Goal: Task Accomplishment & Management: Manage account settings

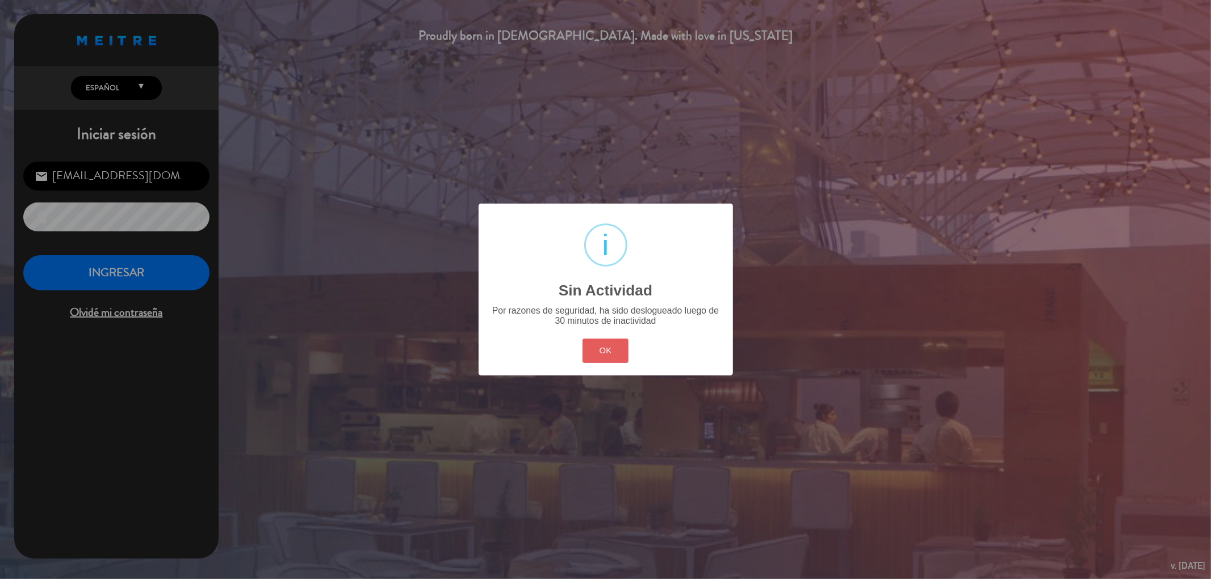
click at [600, 354] on button "OK" at bounding box center [605, 351] width 46 height 24
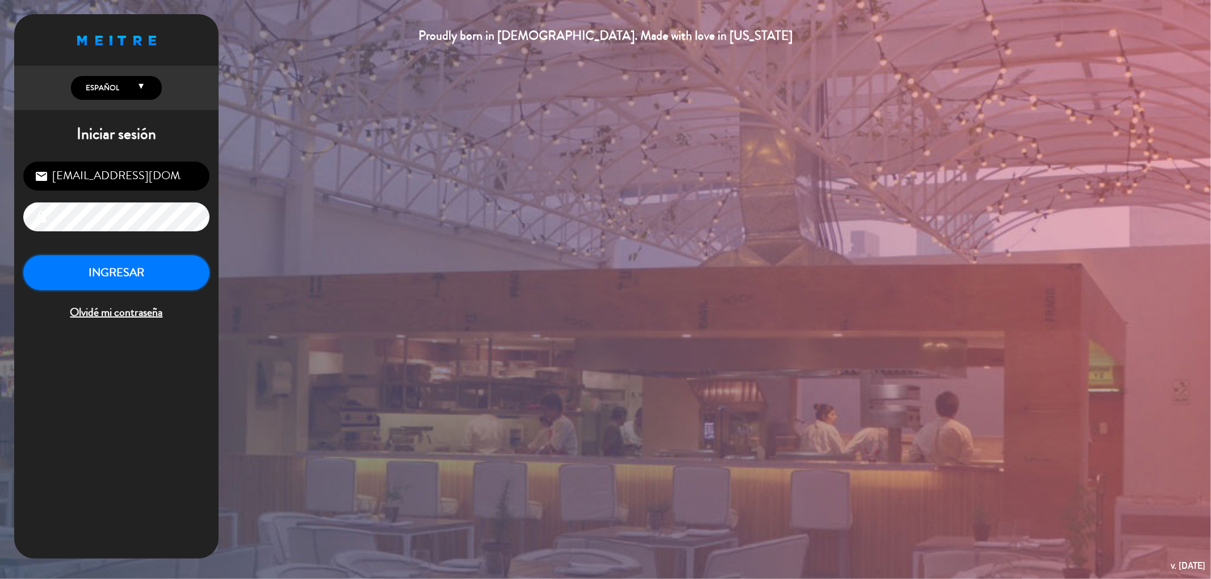
click at [144, 275] on button "INGRESAR" at bounding box center [116, 273] width 186 height 36
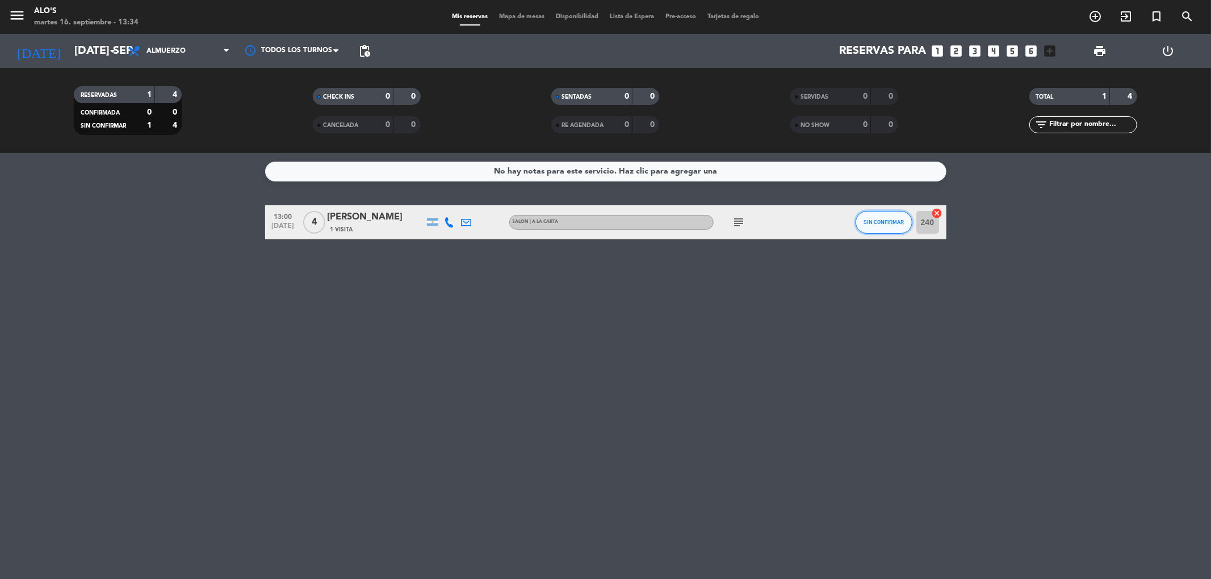
click at [881, 219] on span "SIN CONFIRMAR" at bounding box center [883, 222] width 40 height 6
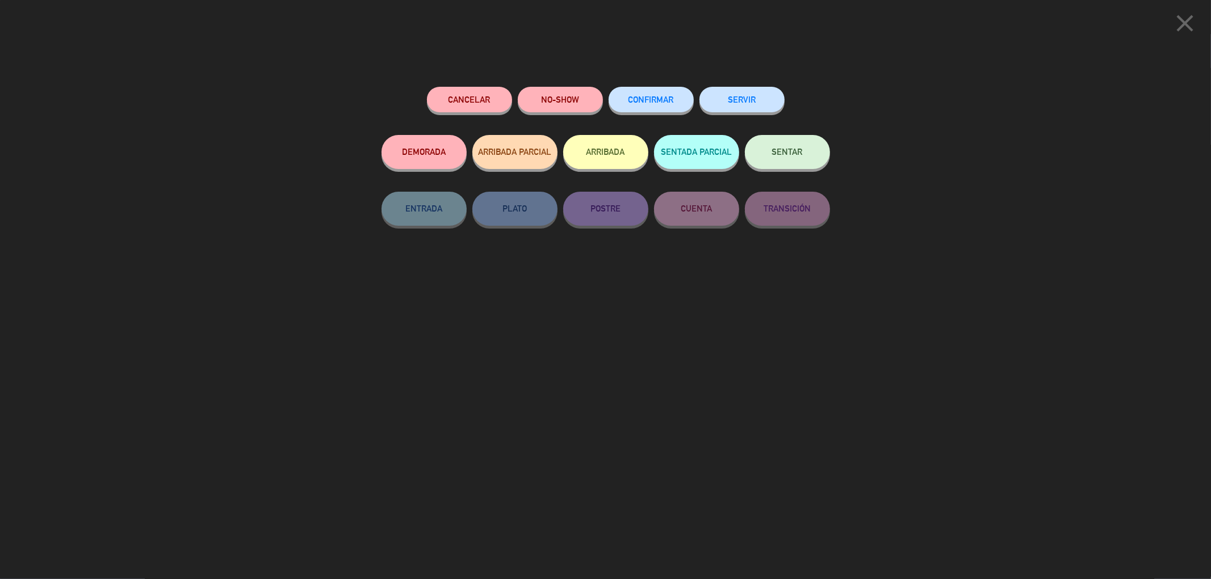
click at [782, 157] on span "SENTAR" at bounding box center [787, 152] width 31 height 10
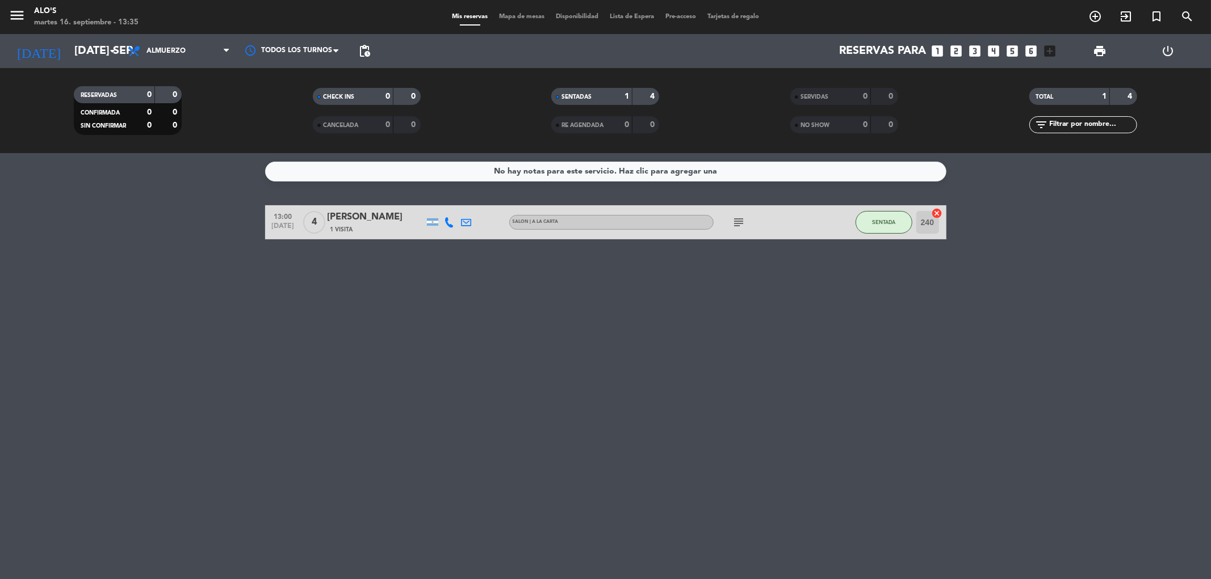
click at [737, 220] on icon "subject" at bounding box center [739, 223] width 14 height 14
click at [566, 413] on div "No hay notas para este servicio. Haz clic para agregar una 13:00 [DATE] 4 [PERS…" at bounding box center [605, 366] width 1211 height 426
click at [1125, 12] on icon "exit_to_app" at bounding box center [1126, 17] width 14 height 14
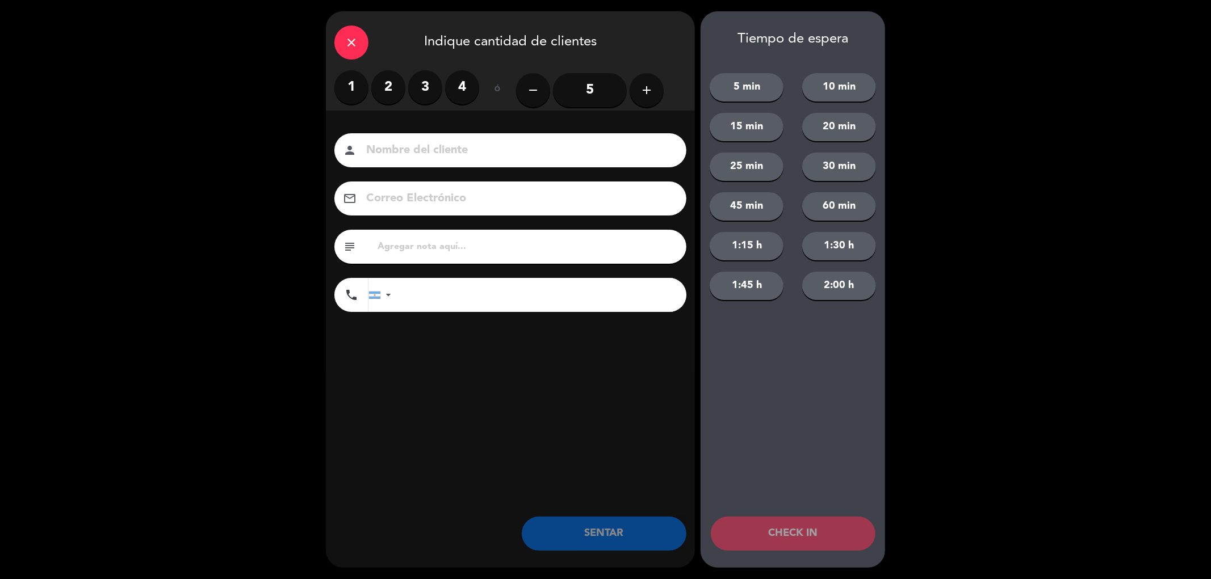
drag, startPoint x: 388, startPoint y: 90, endPoint x: 405, endPoint y: 89, distance: 17.1
click at [389, 90] on label "2" at bounding box center [388, 87] width 34 height 34
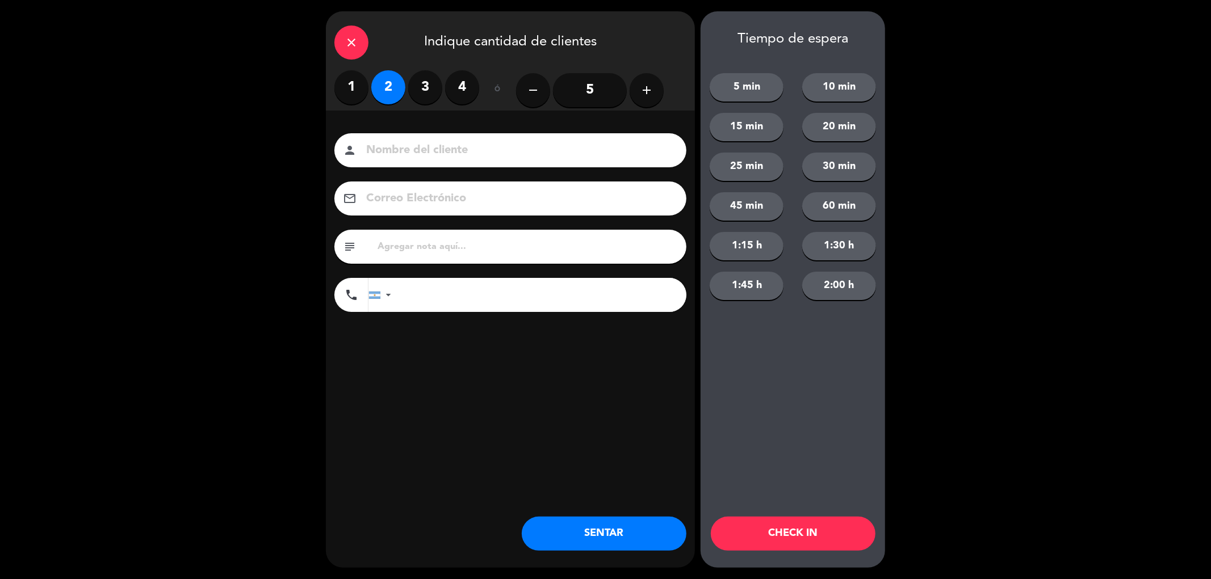
click at [645, 534] on button "SENTAR" at bounding box center [604, 534] width 165 height 34
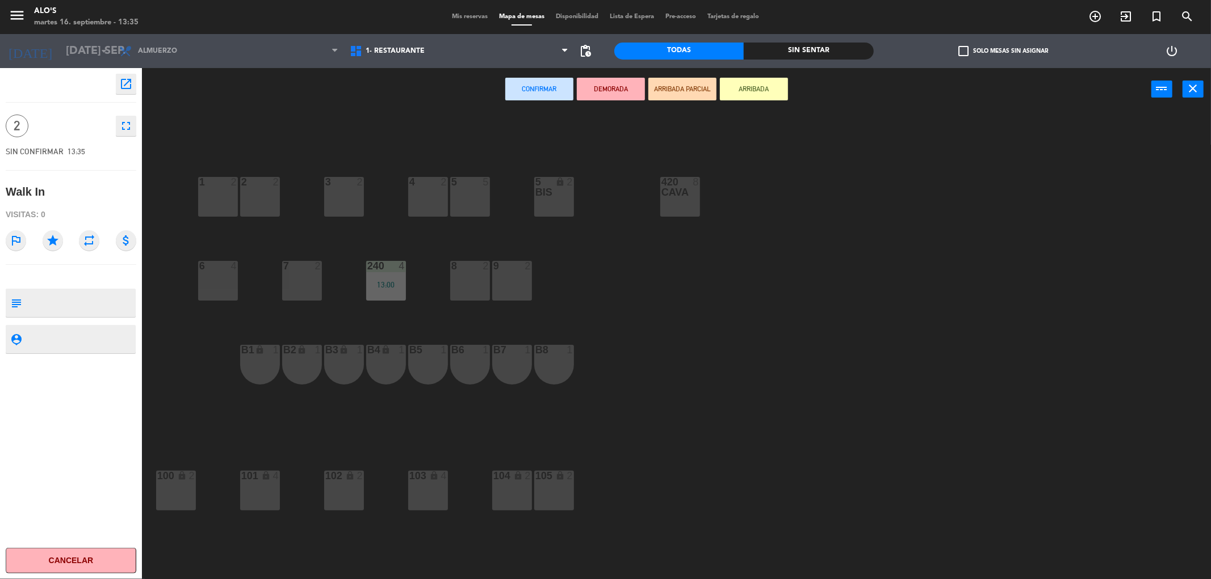
click at [264, 203] on div "2 2" at bounding box center [260, 197] width 40 height 40
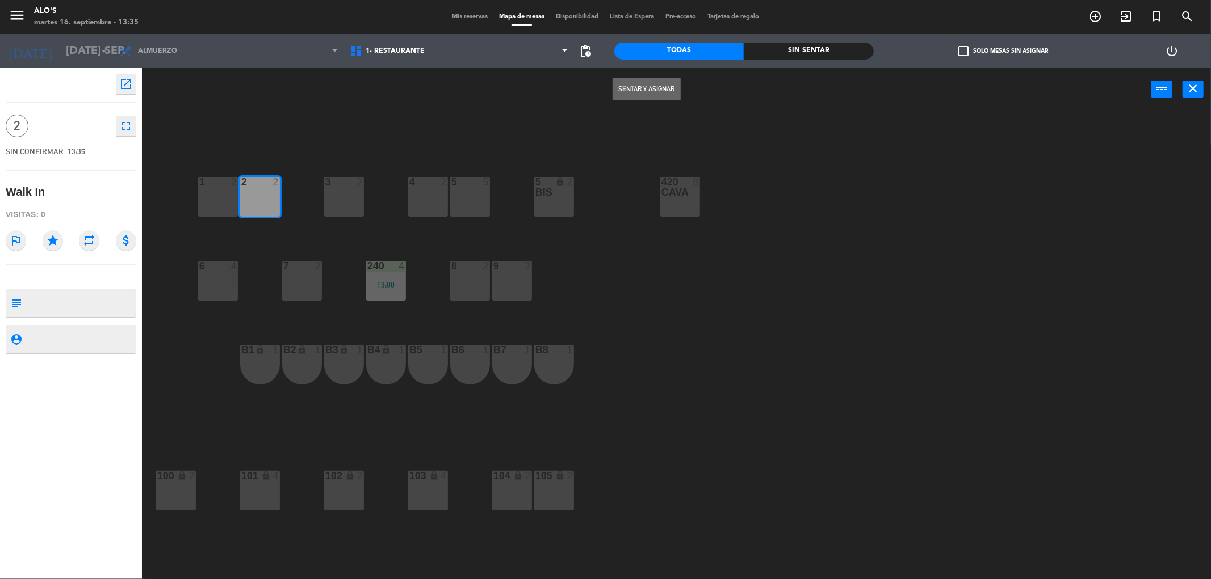
click at [665, 93] on button "Sentar y Asignar" at bounding box center [646, 89] width 68 height 23
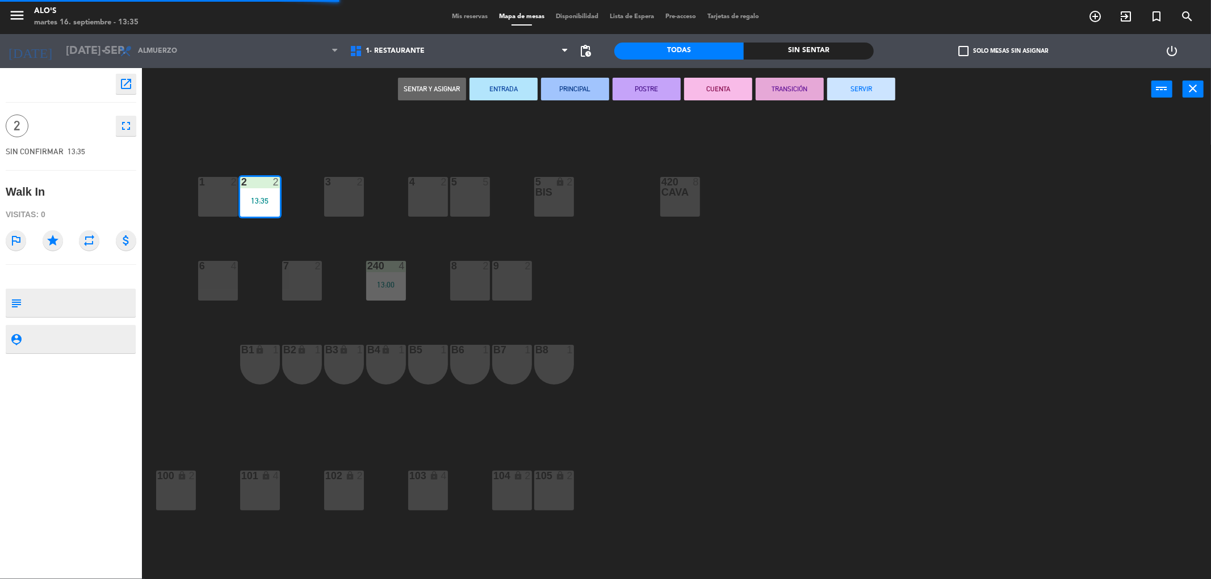
click at [969, 247] on div "3 2 4 2 5 5 5 bis lock 2 420 CAVA 8 1 2 2 2 13:35 7 2 8 2 9 2 240 4 13:00 6 4 B…" at bounding box center [682, 349] width 1057 height 469
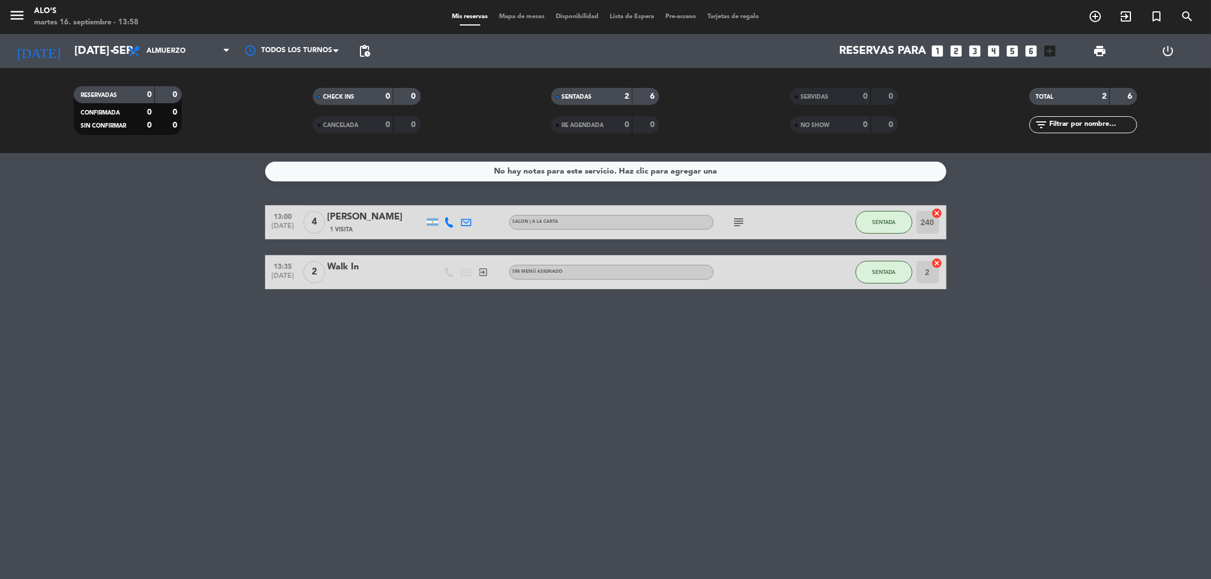
click at [508, 16] on span "Mapa de mesas" at bounding box center [521, 17] width 57 height 6
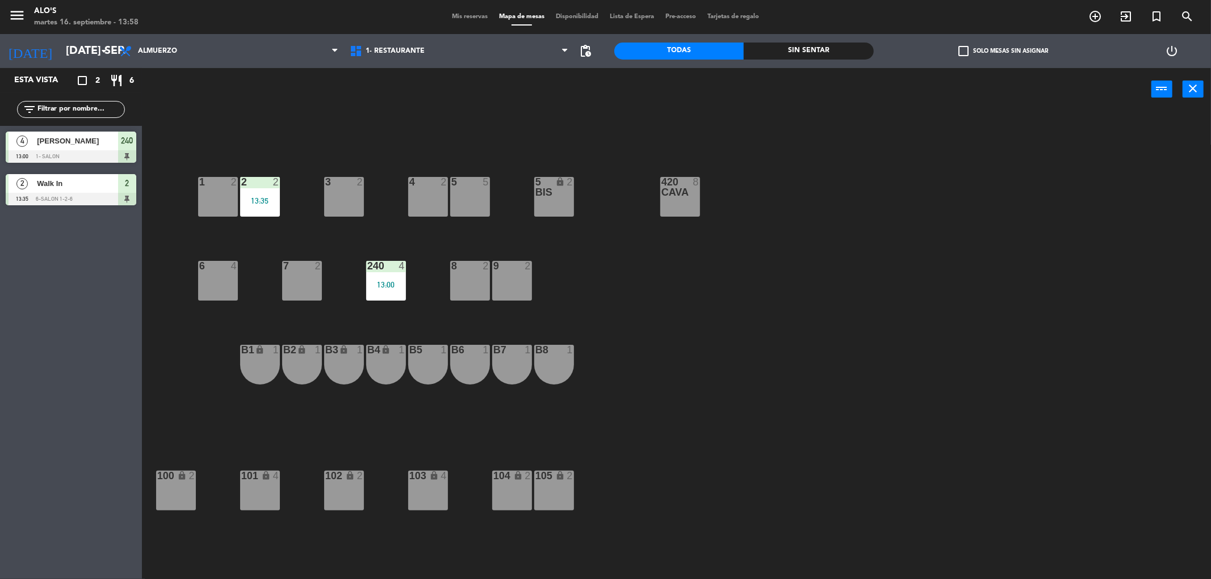
click at [315, 275] on div "7 2" at bounding box center [302, 281] width 40 height 40
click at [557, 90] on button "WALK IN" at bounding box center [575, 89] width 68 height 23
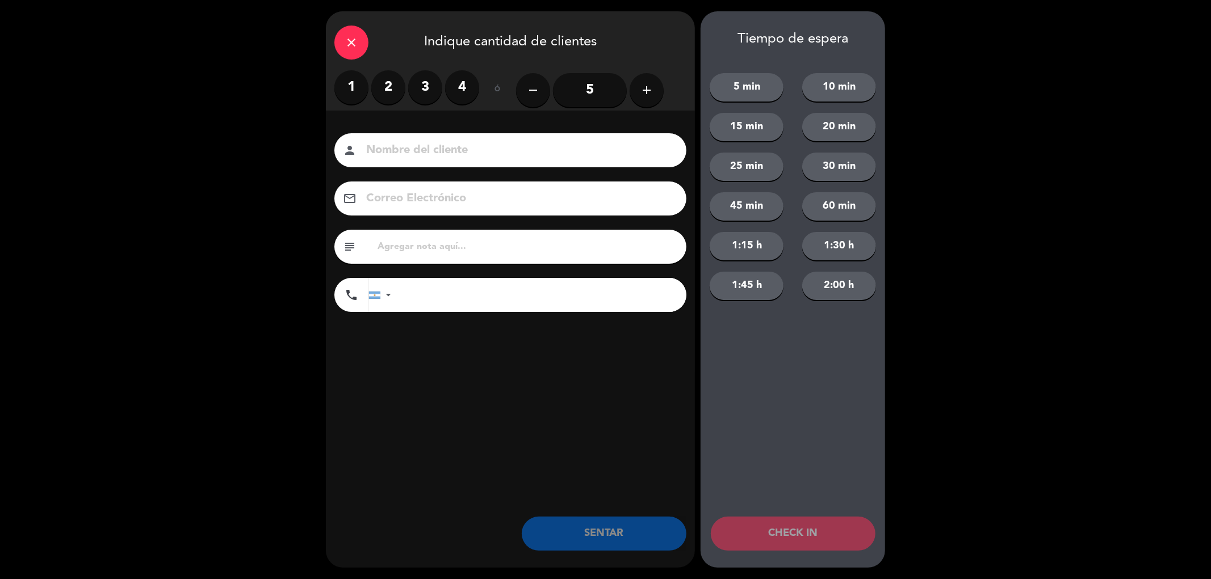
click at [393, 89] on label "2" at bounding box center [388, 87] width 34 height 34
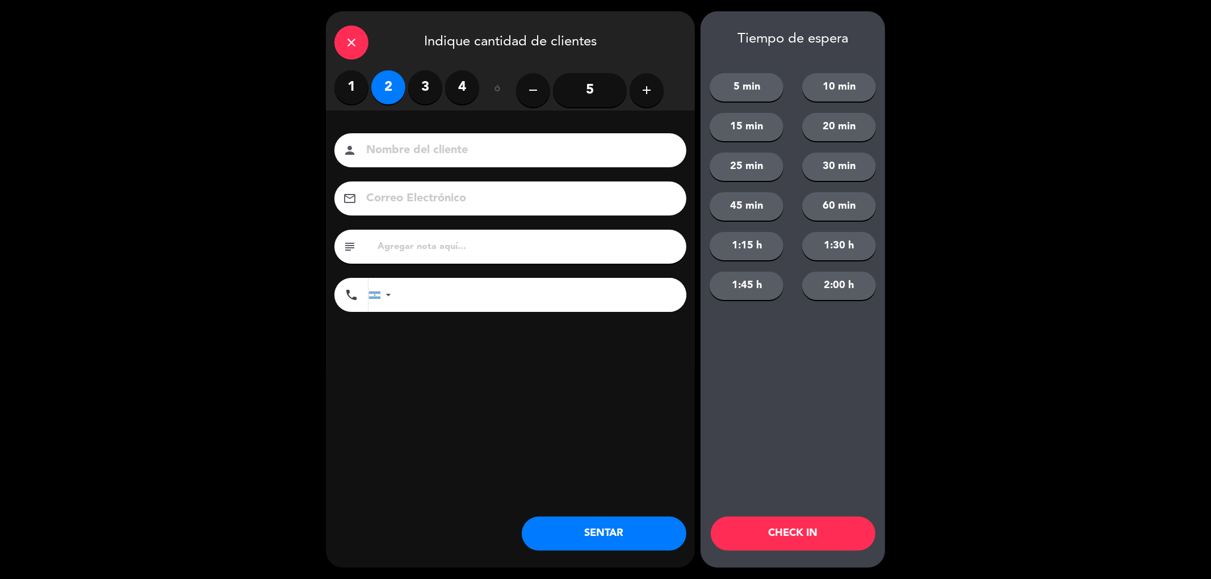
click at [619, 532] on button "SENTAR" at bounding box center [604, 534] width 165 height 34
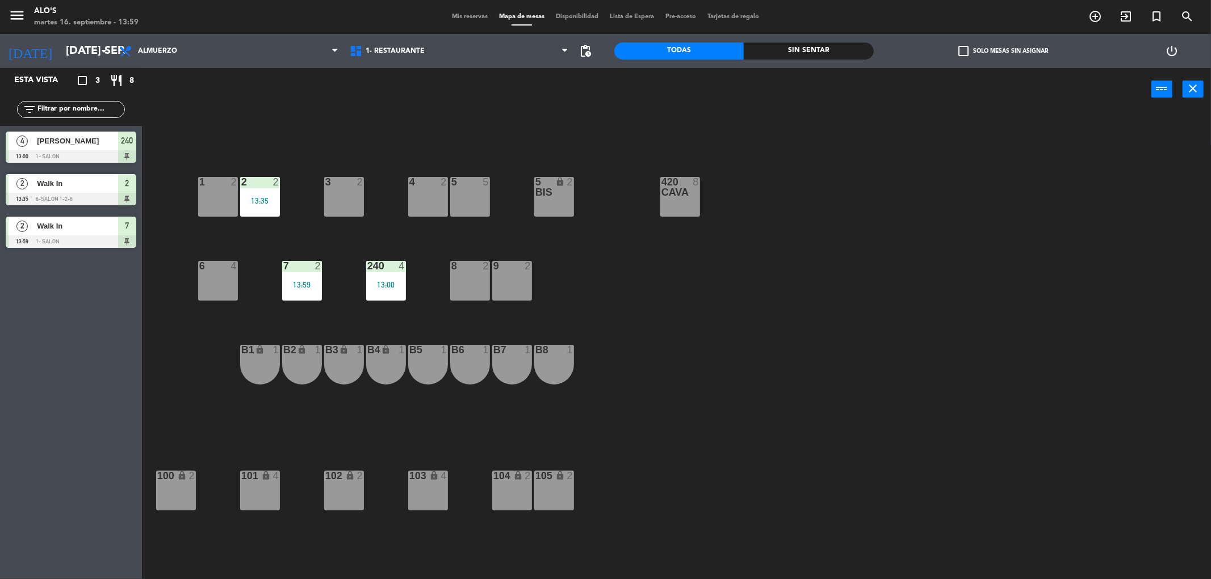
click at [326, 201] on div "3 2" at bounding box center [344, 197] width 40 height 40
click at [583, 85] on button "WALK IN" at bounding box center [575, 89] width 68 height 23
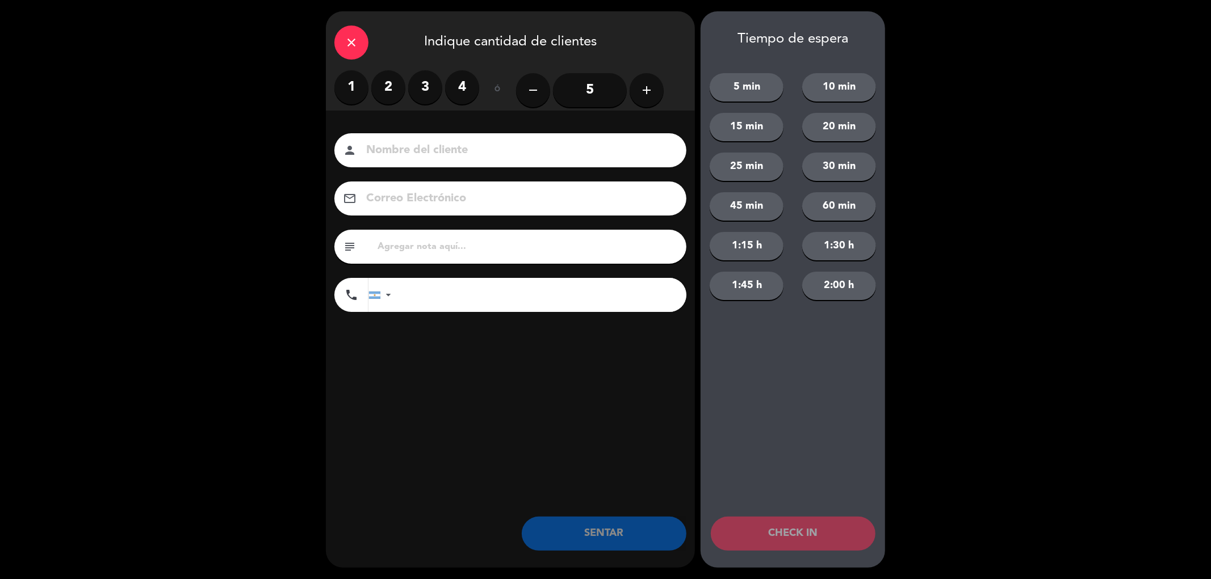
click at [392, 92] on label "2" at bounding box center [388, 87] width 34 height 34
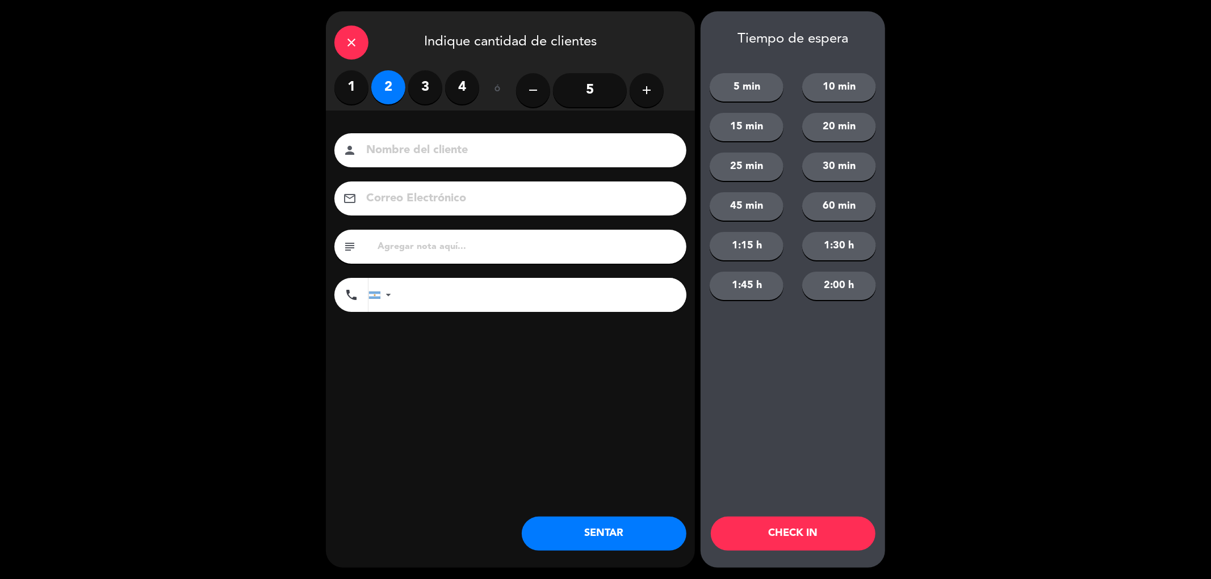
click at [630, 536] on button "SENTAR" at bounding box center [604, 534] width 165 height 34
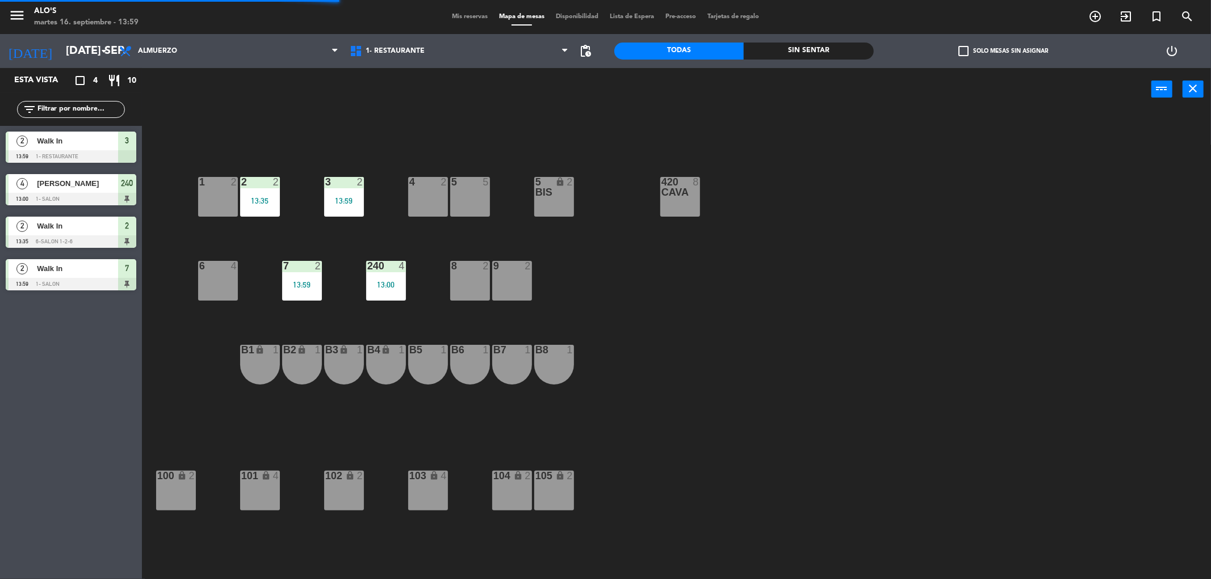
drag, startPoint x: 392, startPoint y: 286, endPoint x: 407, endPoint y: 273, distance: 20.1
click at [392, 285] on div "13:00" at bounding box center [386, 285] width 40 height 8
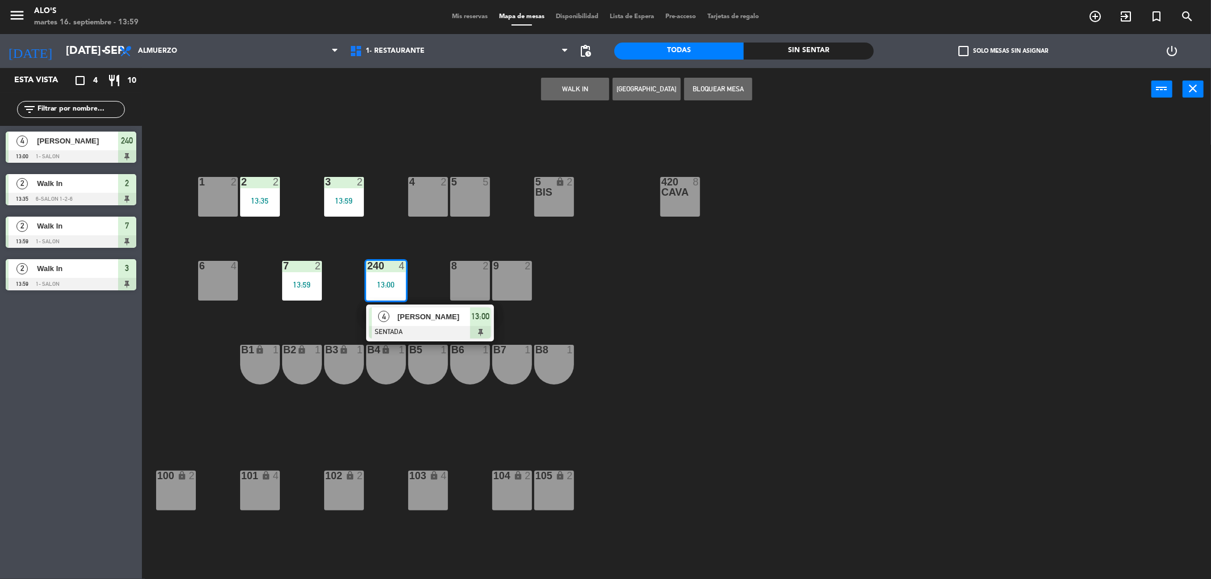
click at [485, 211] on div "5 5" at bounding box center [470, 197] width 40 height 40
click at [551, 92] on button "Mover" at bounding box center [539, 89] width 68 height 23
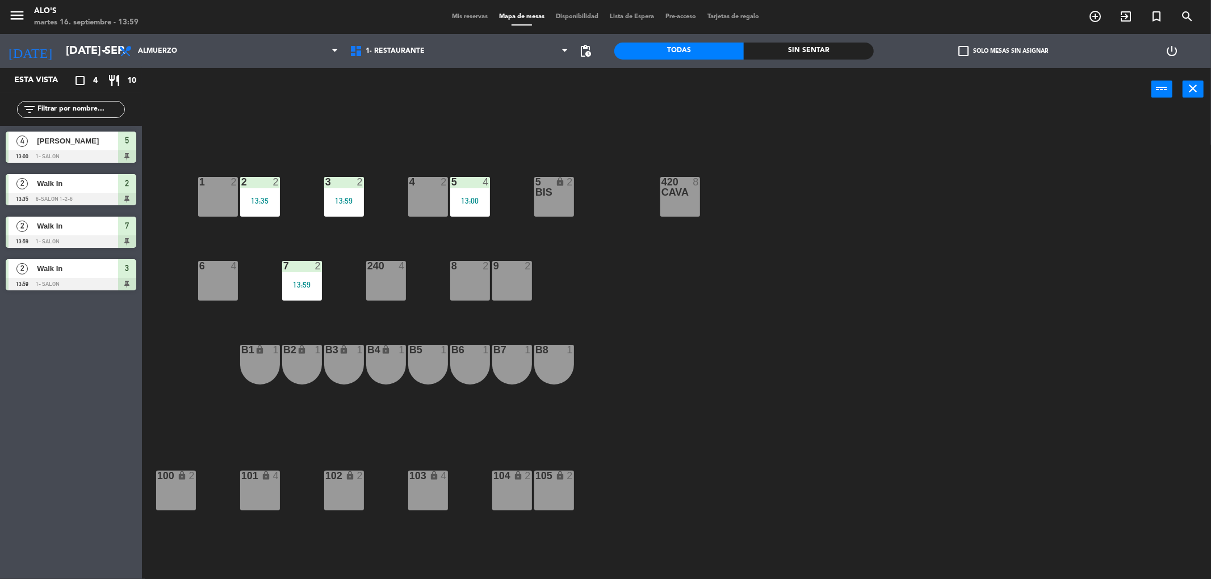
click at [759, 322] on div "3 2 13:59 4 2 5 4 13:00 5 bis lock 2 420 CAVA 8 1 2 2 2 13:35 7 2 13:59 8 2 9 2…" at bounding box center [682, 349] width 1057 height 469
click at [478, 12] on div "Mis reservas Mapa de mesas Disponibilidad Lista de Espera Pre-acceso Tarjetas d…" at bounding box center [605, 17] width 318 height 10
click at [474, 12] on div "Mis reservas Mapa de mesas Disponibilidad Lista de Espera Pre-acceso Tarjetas d…" at bounding box center [605, 17] width 318 height 10
click at [477, 23] on div "menu Alo's martes 16. septiembre - 13:59 Mis reservas Mapa de mesas Disponibili…" at bounding box center [605, 17] width 1211 height 34
click at [478, 18] on span "Mis reservas" at bounding box center [469, 17] width 47 height 6
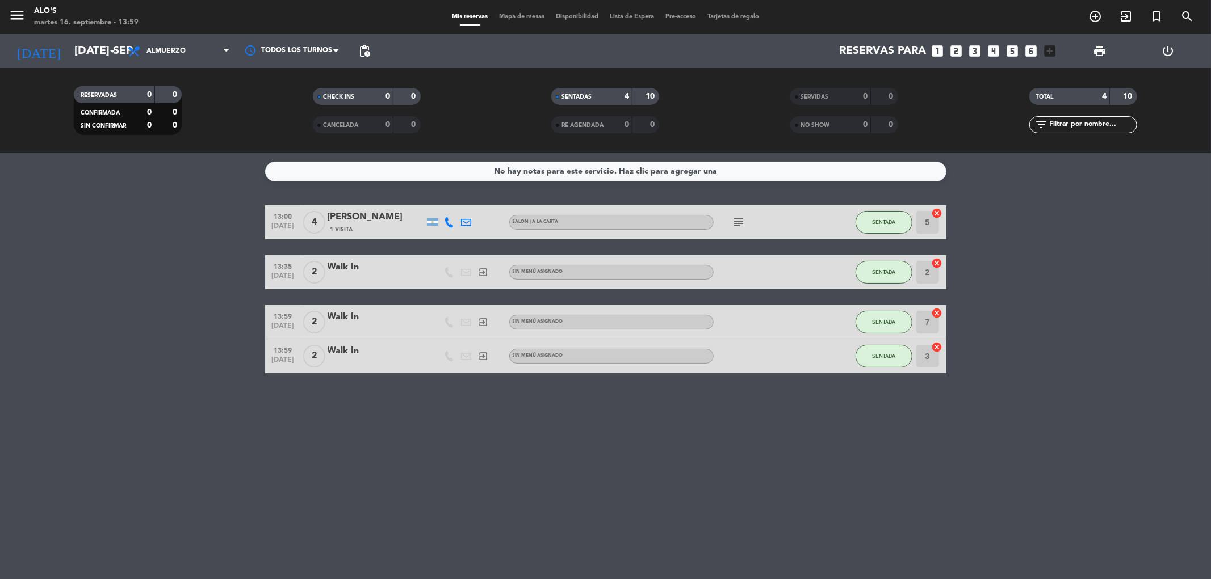
click at [382, 362] on div at bounding box center [375, 363] width 96 height 9
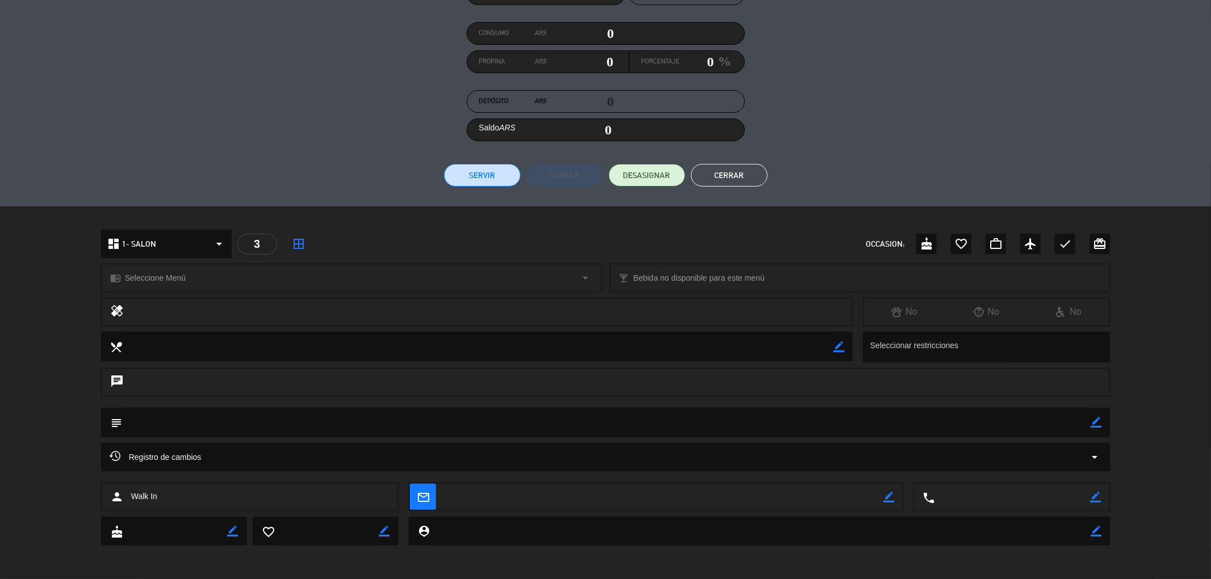
scroll to position [129, 0]
click at [159, 495] on div "person Walk In" at bounding box center [249, 496] width 297 height 28
click at [151, 495] on span "Walk In" at bounding box center [144, 496] width 26 height 13
click at [127, 490] on div "person Walk In" at bounding box center [249, 496] width 297 height 28
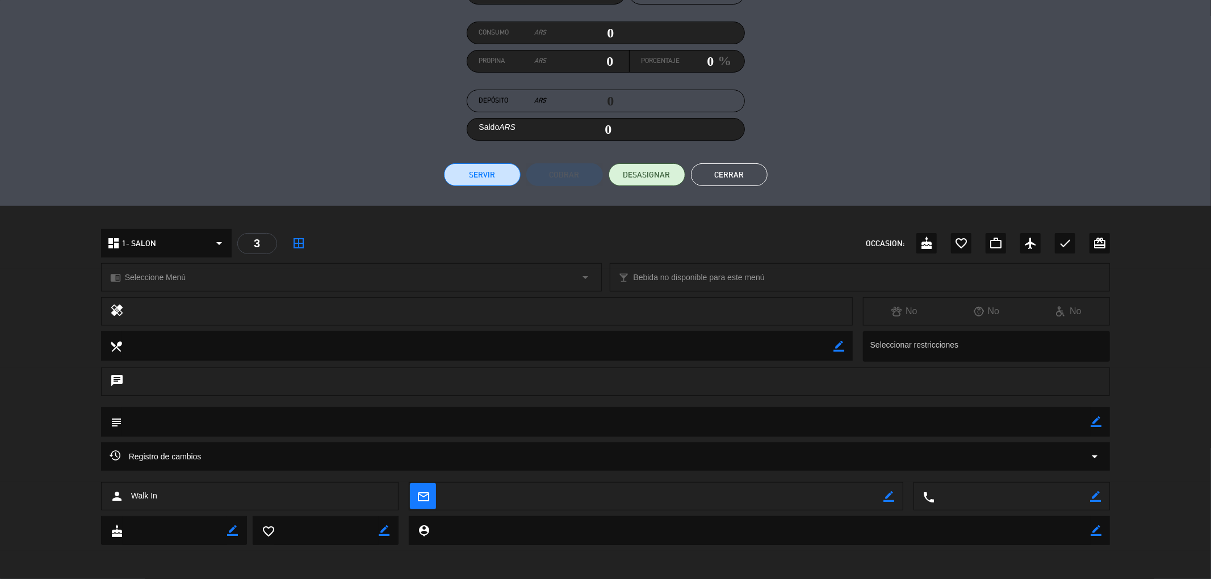
click at [134, 497] on span "Walk In" at bounding box center [144, 496] width 26 height 13
click at [1, 415] on div "subject border_color" at bounding box center [605, 424] width 1211 height 35
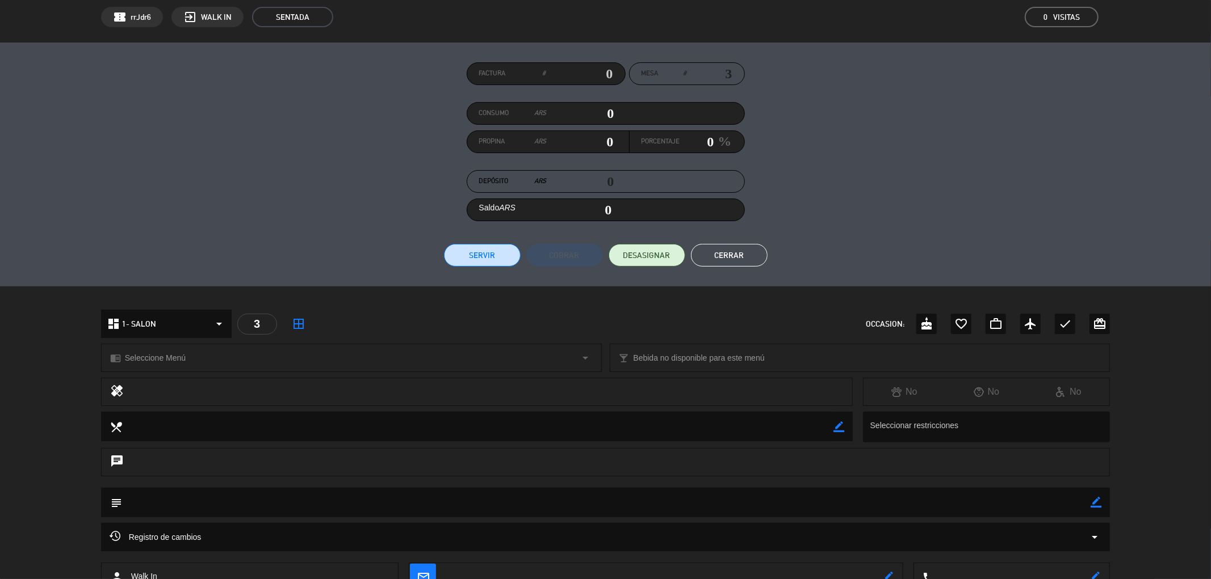
scroll to position [0, 0]
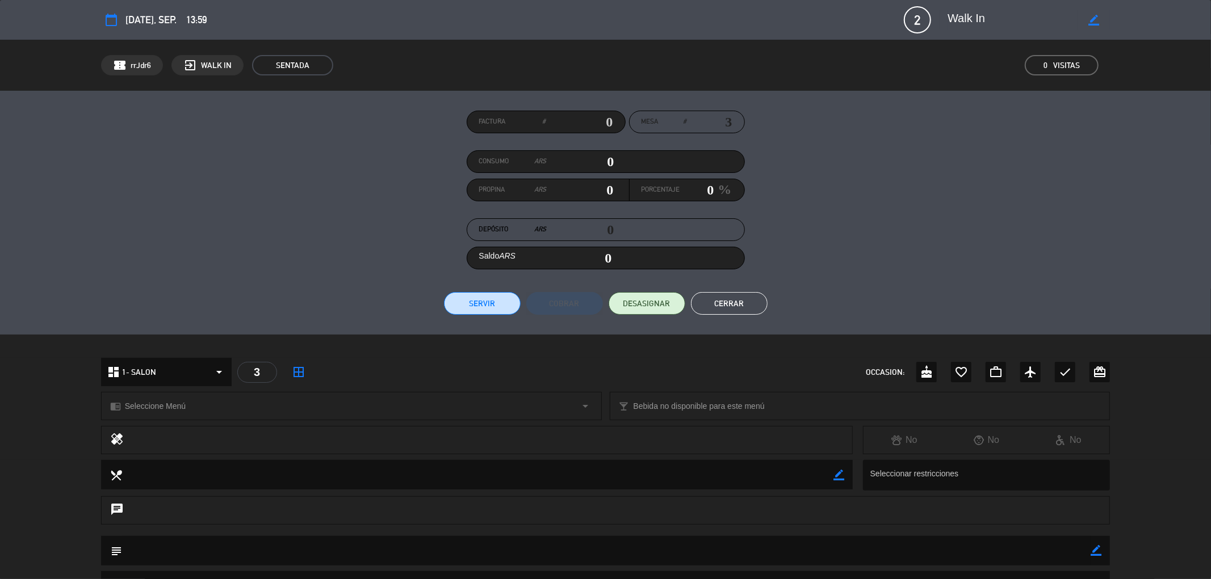
click at [1093, 17] on icon "border_color" at bounding box center [1093, 20] width 11 height 11
drag, startPoint x: 1013, startPoint y: 14, endPoint x: 745, endPoint y: 49, distance: 270.7
click at [745, 49] on div "calendar_today [DATE], sep. 13:59 2 Walk In phone mail_outline confirmation_num…" at bounding box center [605, 289] width 1211 height 579
type textarea "[PERSON_NAME]"
click at [1091, 20] on icon at bounding box center [1093, 20] width 11 height 11
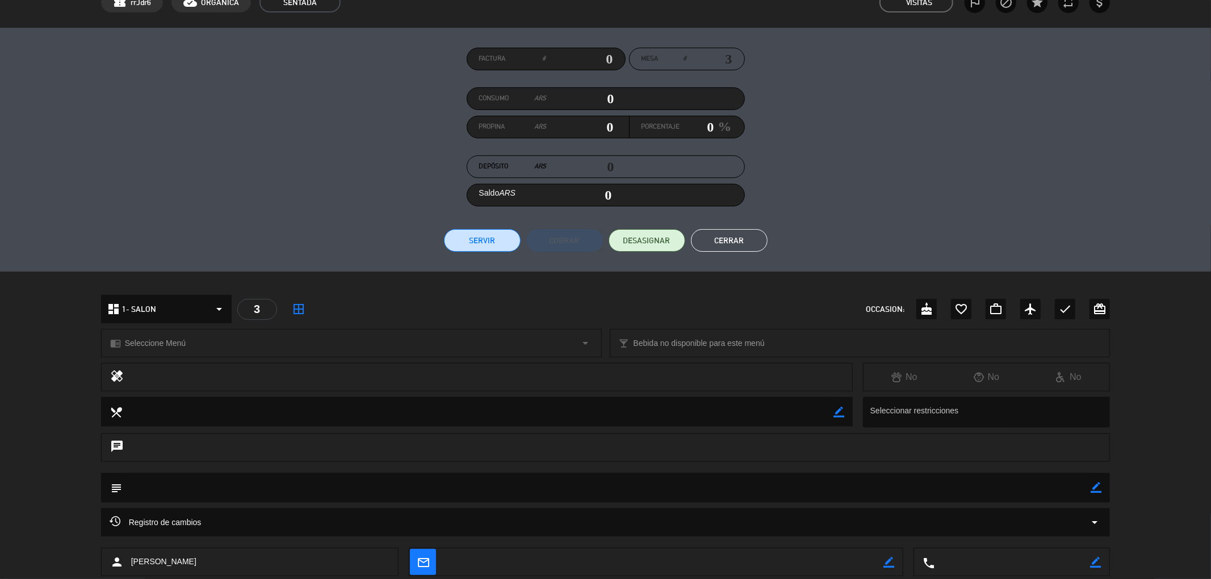
scroll to position [129, 0]
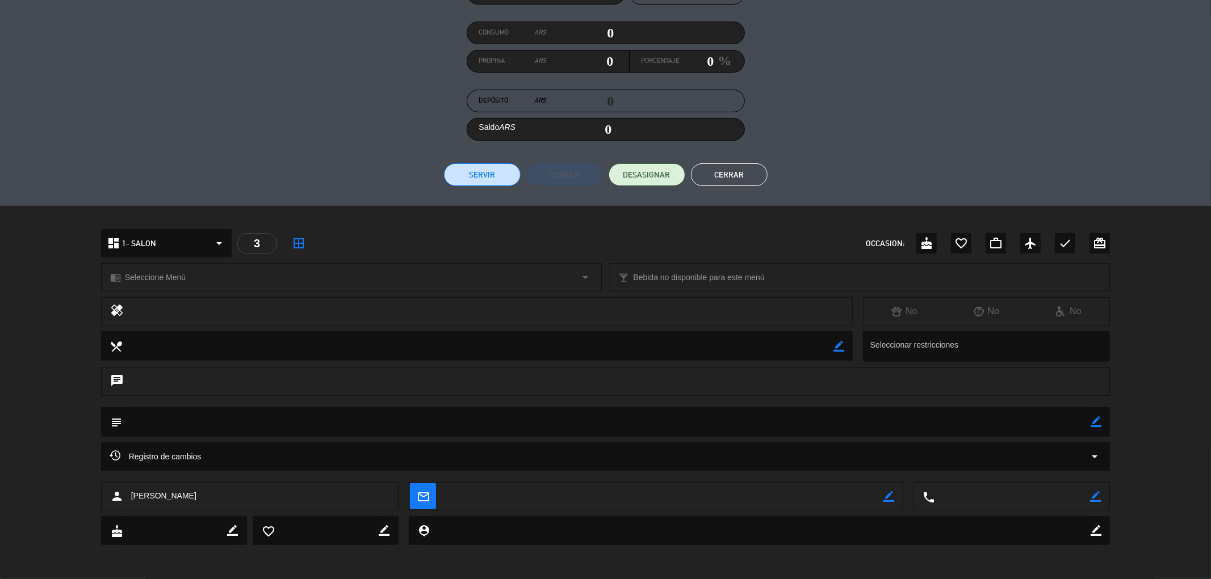
click at [750, 173] on button "Cerrar" at bounding box center [729, 174] width 77 height 23
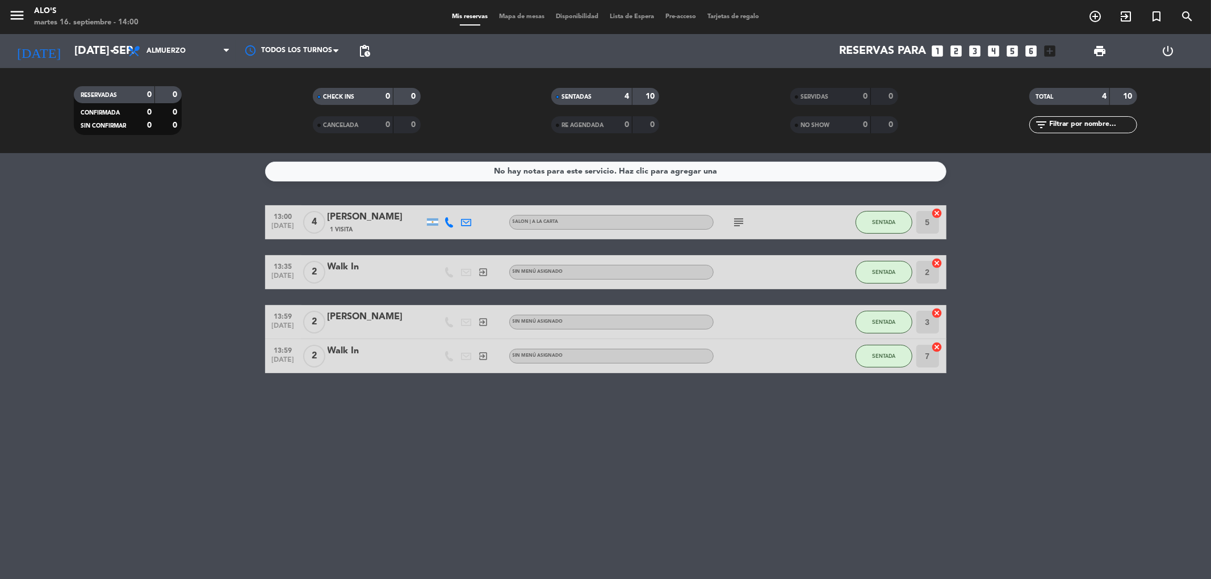
click at [116, 343] on bookings-row "13:00 [DATE] 4 [PERSON_NAME] 1 Visita SALON | A LA CARTA subject SENTADA 5 canc…" at bounding box center [605, 289] width 1211 height 168
click at [192, 47] on span "Almuerzo" at bounding box center [179, 51] width 114 height 25
click at [159, 128] on div "menu Alo's martes 16. septiembre - 14:00 Mis reservas Mapa de mesas Disponibili…" at bounding box center [605, 76] width 1211 height 153
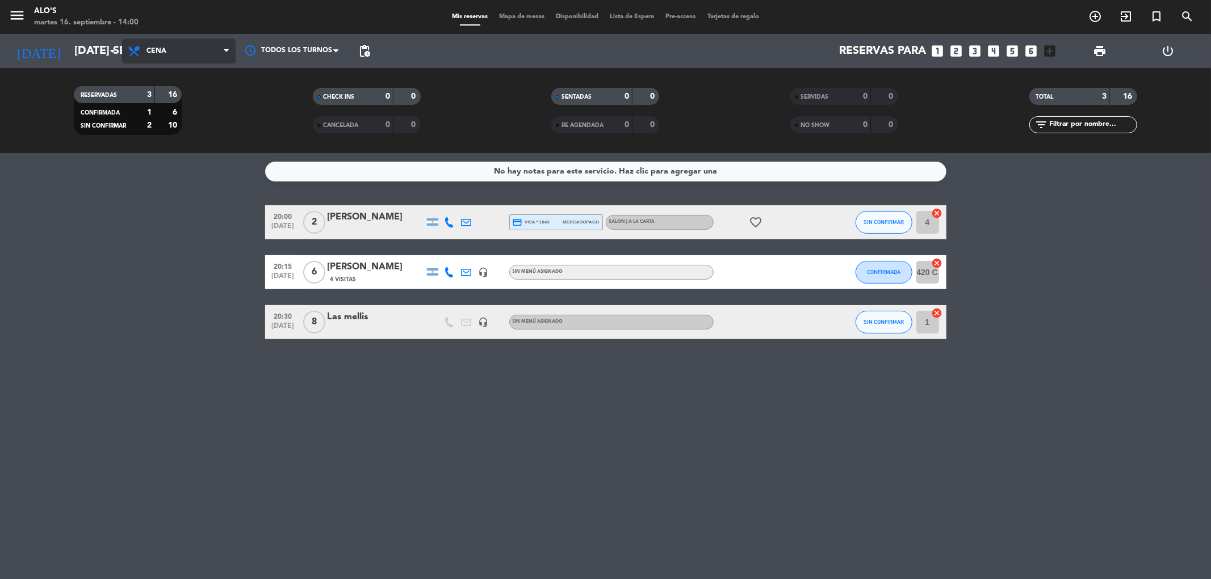
click at [179, 49] on span "Cena" at bounding box center [179, 51] width 114 height 25
click at [183, 100] on div "menu Alo's martes 16. septiembre - 14:00 Mis reservas Mapa de mesas Disponibili…" at bounding box center [605, 76] width 1211 height 153
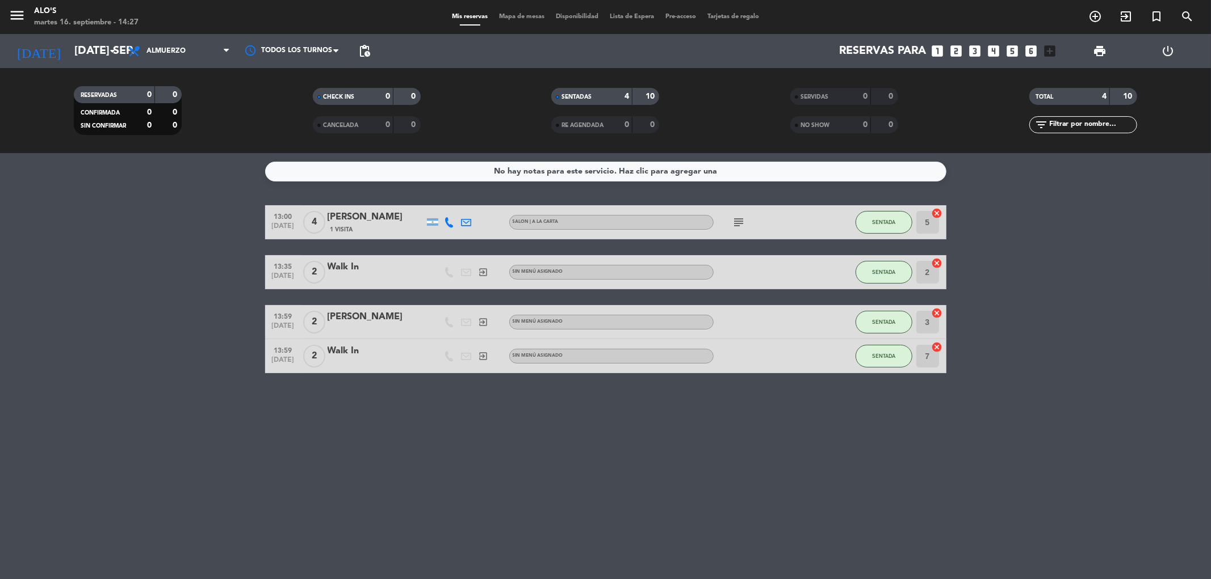
click at [355, 327] on div at bounding box center [375, 329] width 96 height 9
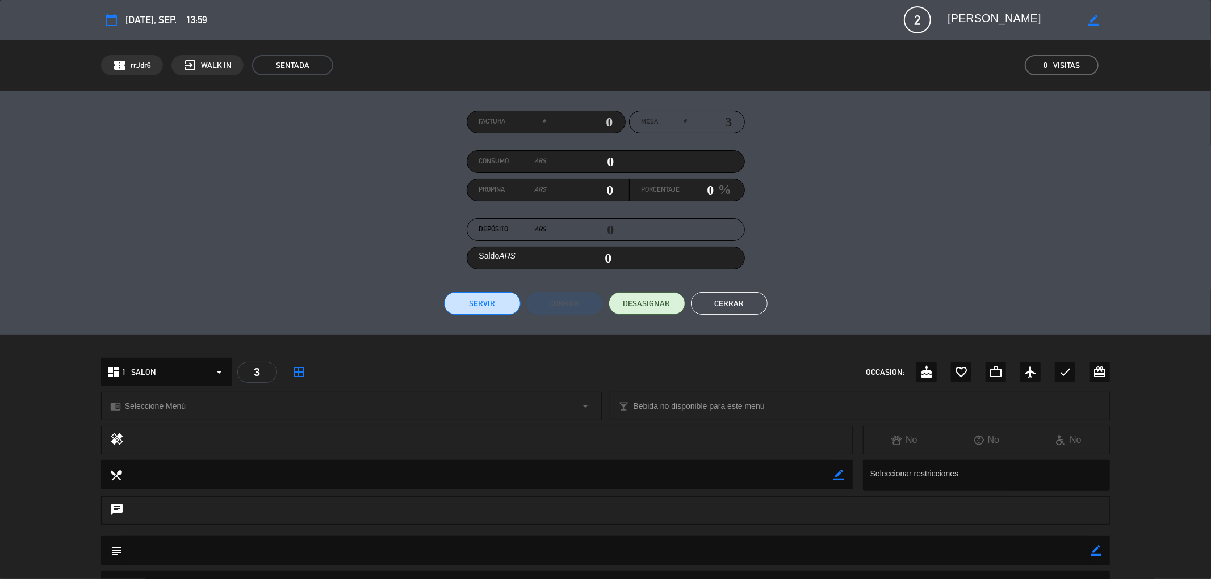
click at [1088, 20] on icon "border_color" at bounding box center [1093, 20] width 11 height 11
drag, startPoint x: 994, startPoint y: 19, endPoint x: 860, endPoint y: 20, distance: 133.4
click at [860, 20] on div "calendar_today [DATE], sep. 13:59 2 [PERSON_NAME] phone mail_outline" at bounding box center [605, 19] width 1009 height 27
type textarea ","
type textarea "m"
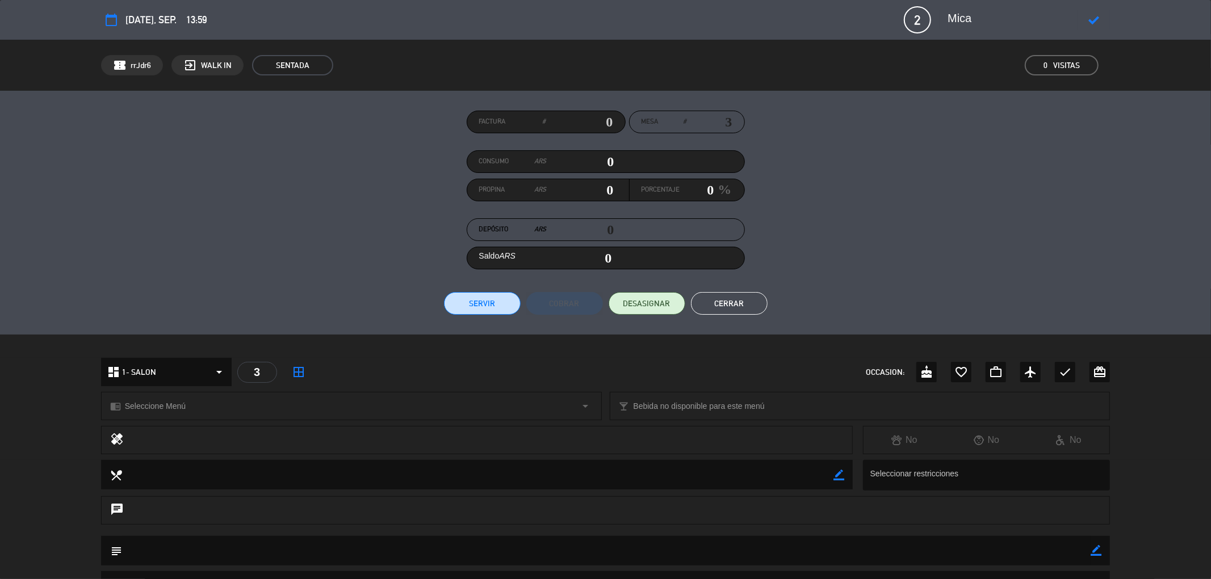
type textarea "Mica"
click at [1094, 23] on icon at bounding box center [1093, 20] width 11 height 11
click at [725, 305] on button "Cerrar" at bounding box center [729, 303] width 77 height 23
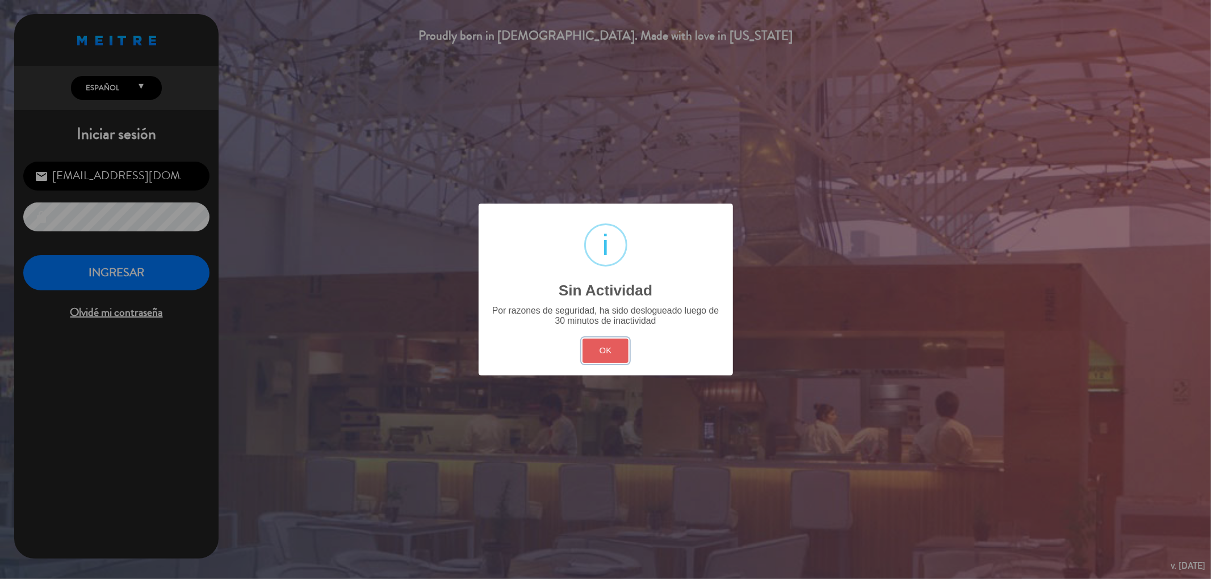
click at [614, 356] on button "OK" at bounding box center [605, 351] width 46 height 24
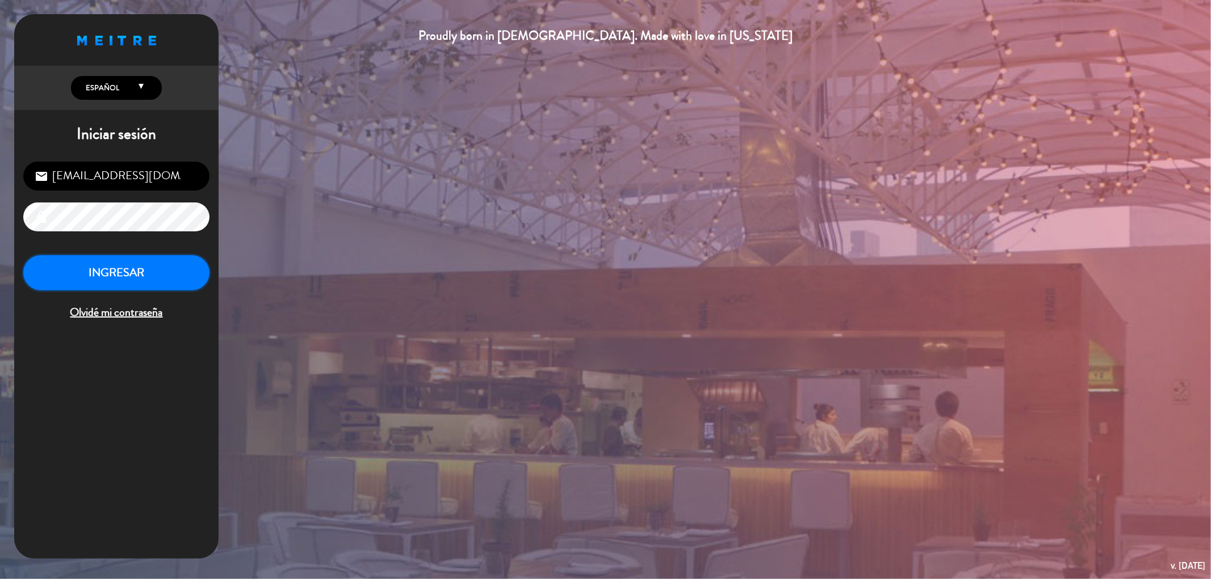
click at [169, 270] on button "INGRESAR" at bounding box center [116, 273] width 186 height 36
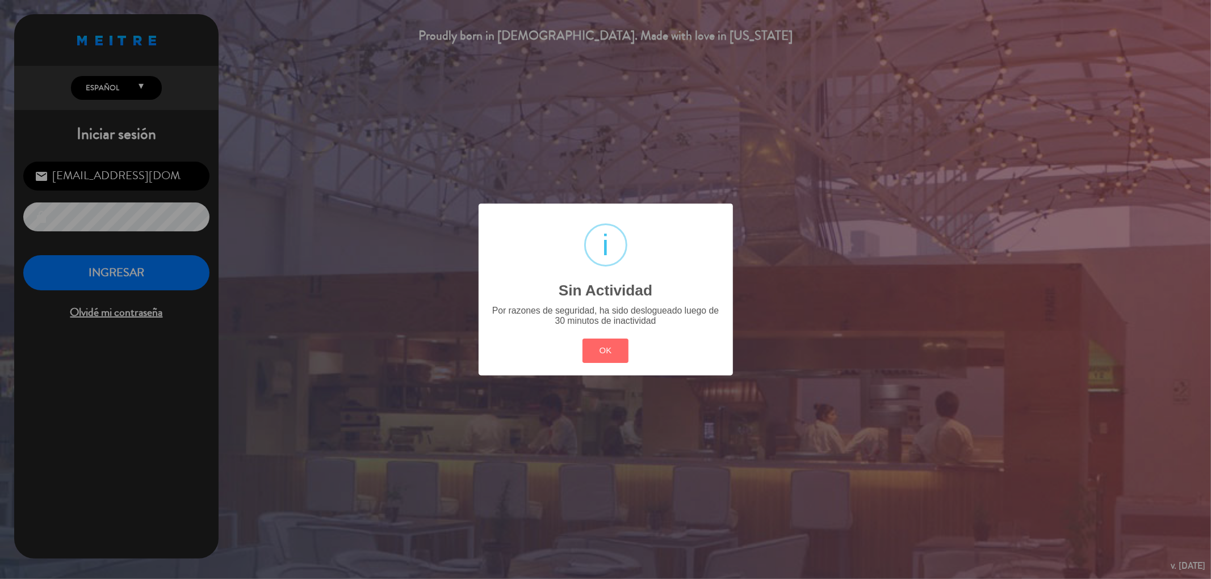
click at [146, 269] on div "? ! i Sin Actividad × Por razones de seguridad, ha sido deslogueado luego de 30…" at bounding box center [605, 289] width 1211 height 579
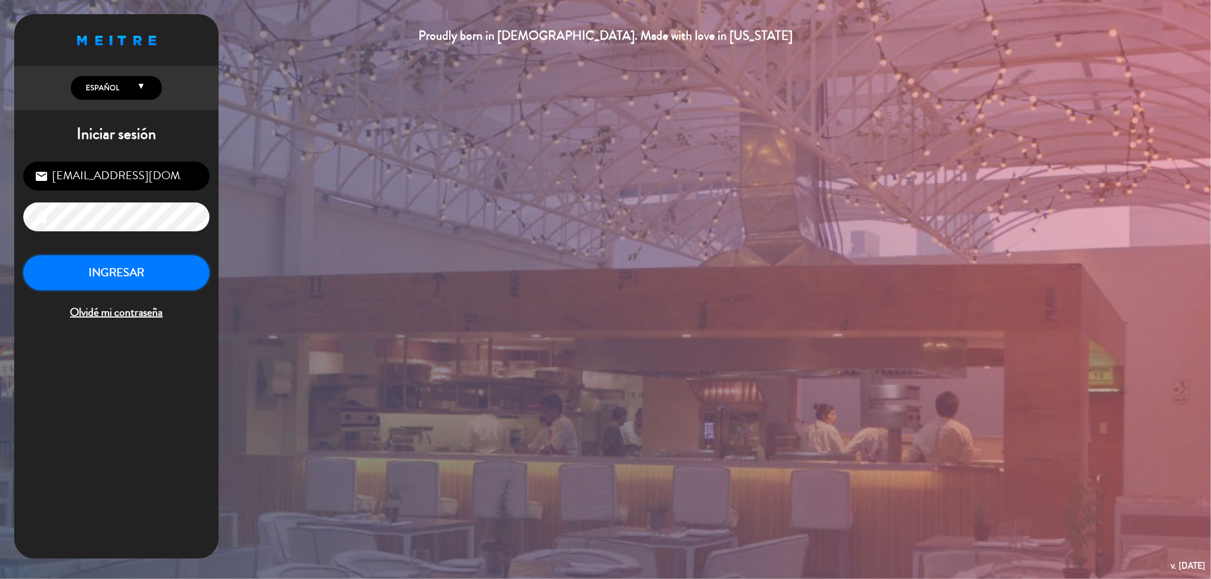
click at [51, 287] on button "INGRESAR" at bounding box center [116, 273] width 186 height 36
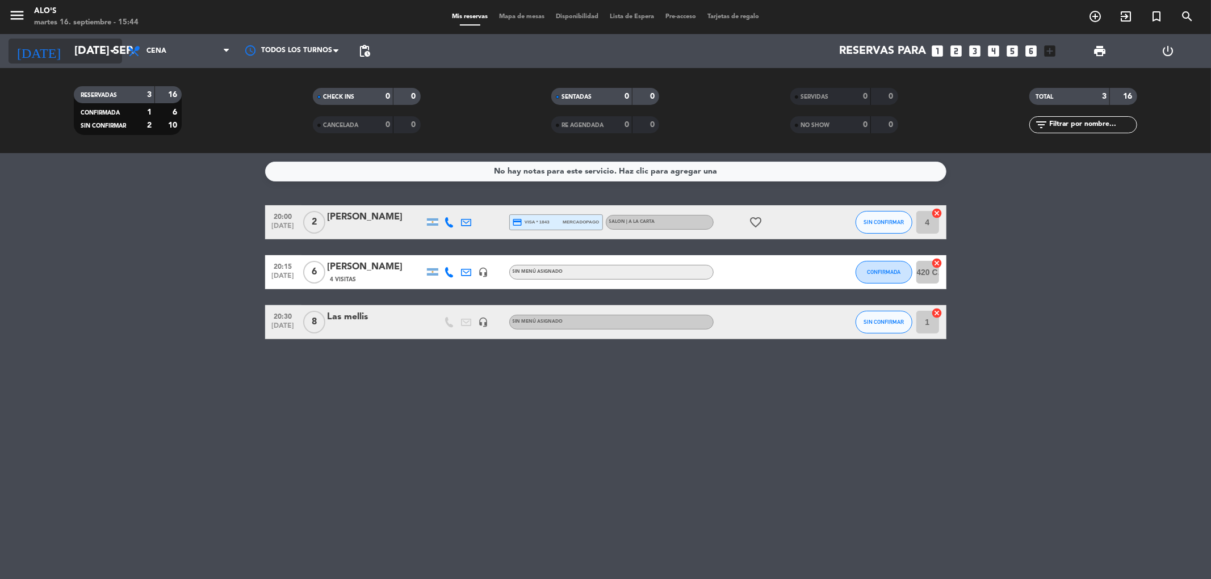
click at [102, 43] on input "[DATE] sep." at bounding box center [141, 51] width 144 height 25
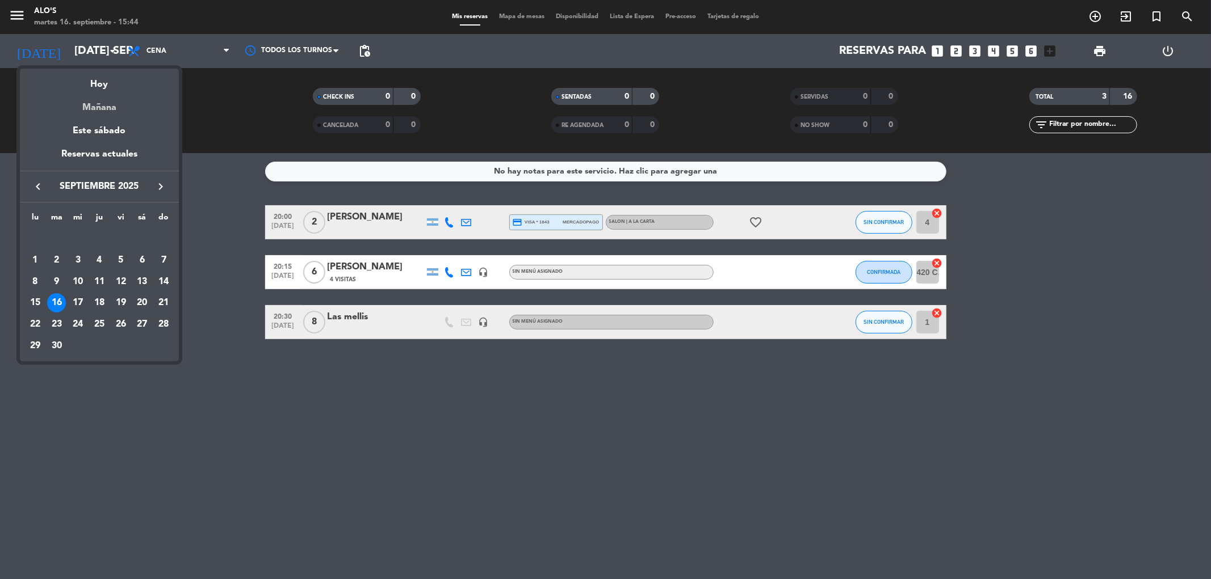
click at [110, 111] on div "Mañana" at bounding box center [99, 103] width 159 height 23
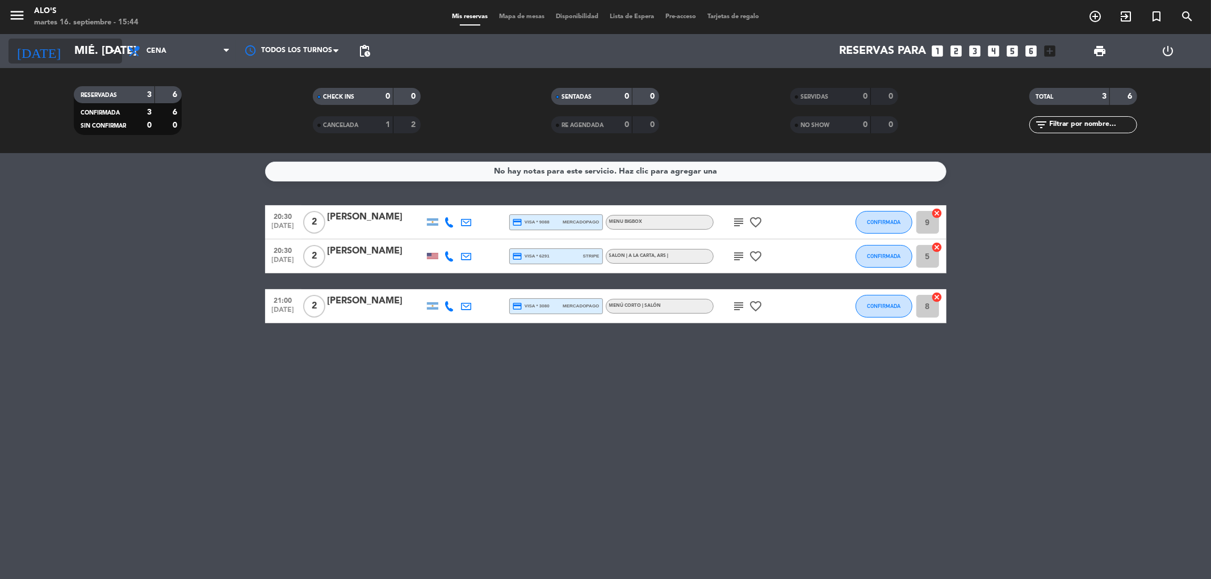
click at [75, 50] on input "mié. [DATE]" at bounding box center [141, 51] width 144 height 25
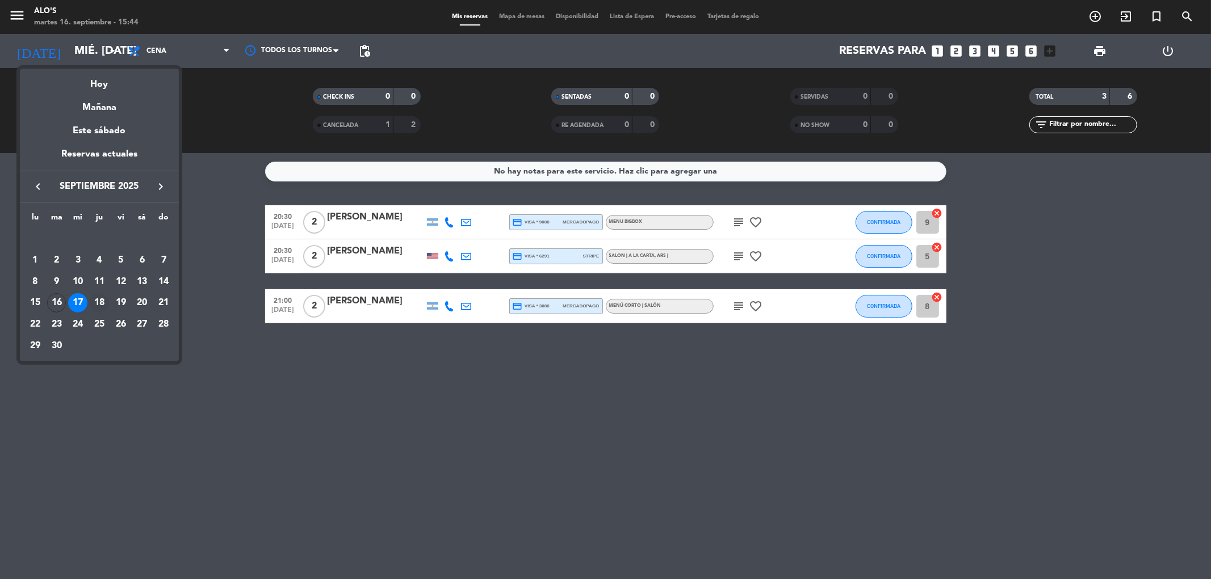
click at [98, 299] on div "18" at bounding box center [99, 302] width 19 height 19
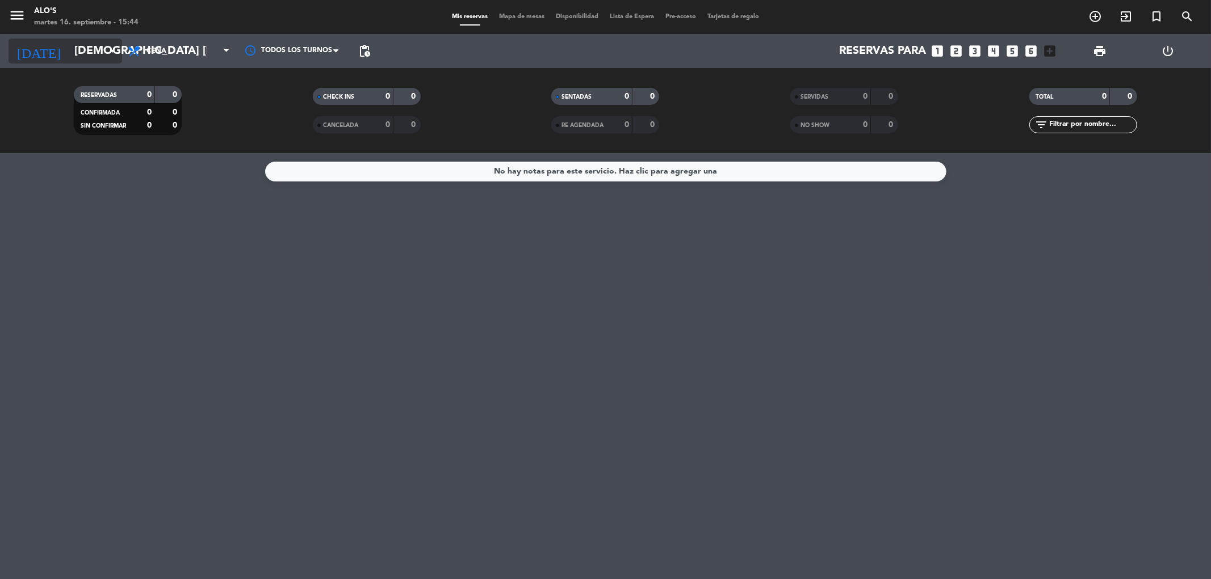
click at [104, 57] on div "[DATE] [DEMOGRAPHIC_DATA] [DATE] arrow_drop_down" at bounding box center [66, 51] width 114 height 25
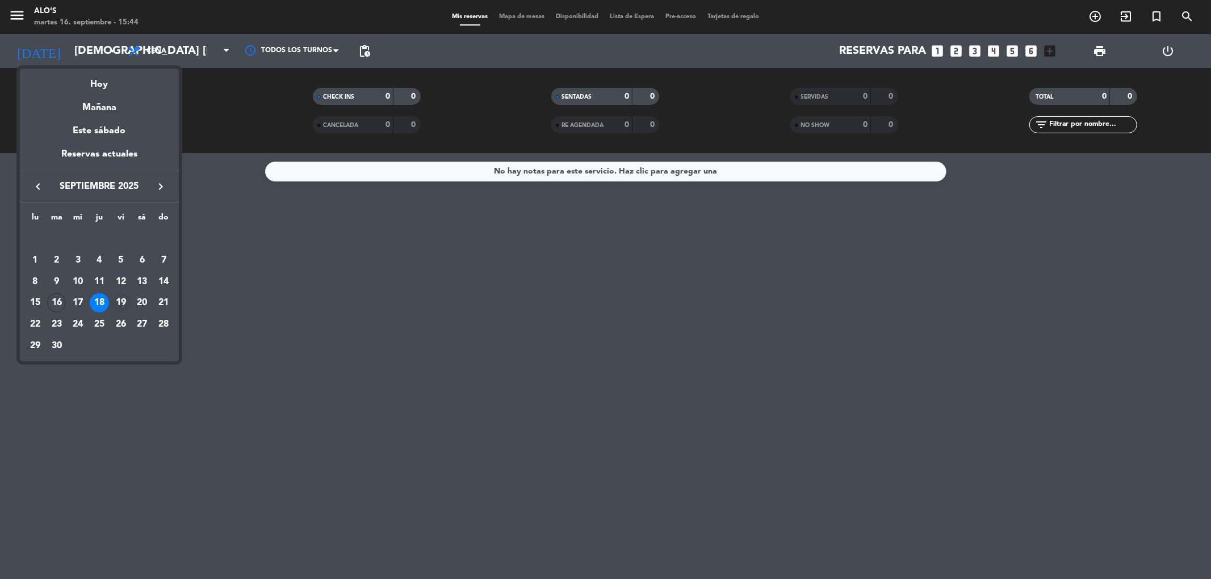
click at [122, 296] on div "19" at bounding box center [120, 302] width 19 height 19
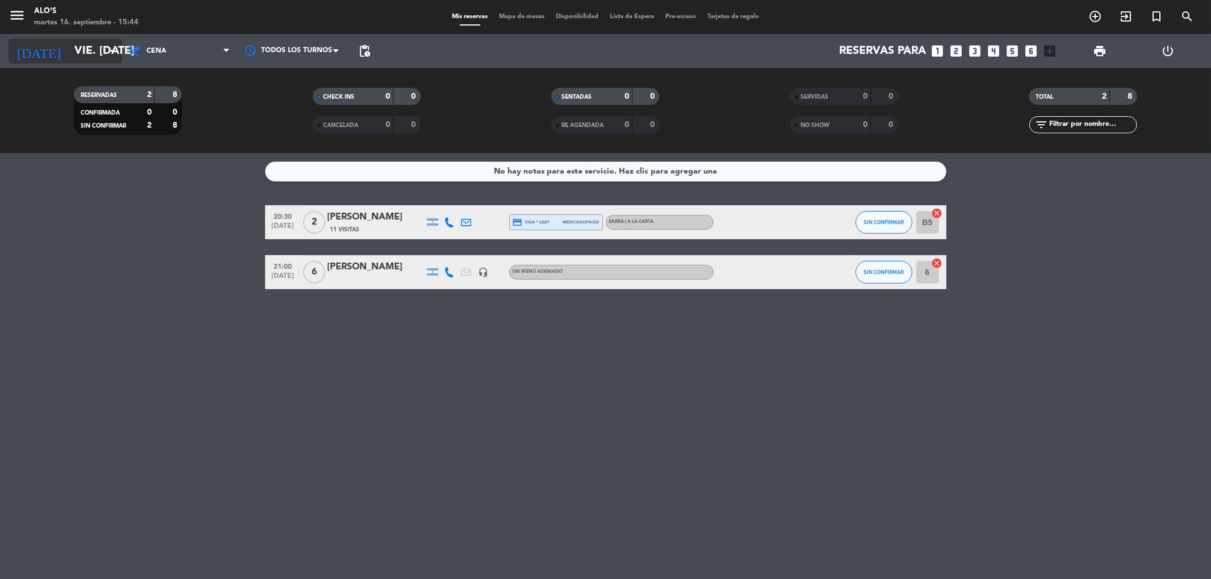
click at [87, 54] on input "vie. [DATE]" at bounding box center [141, 51] width 144 height 25
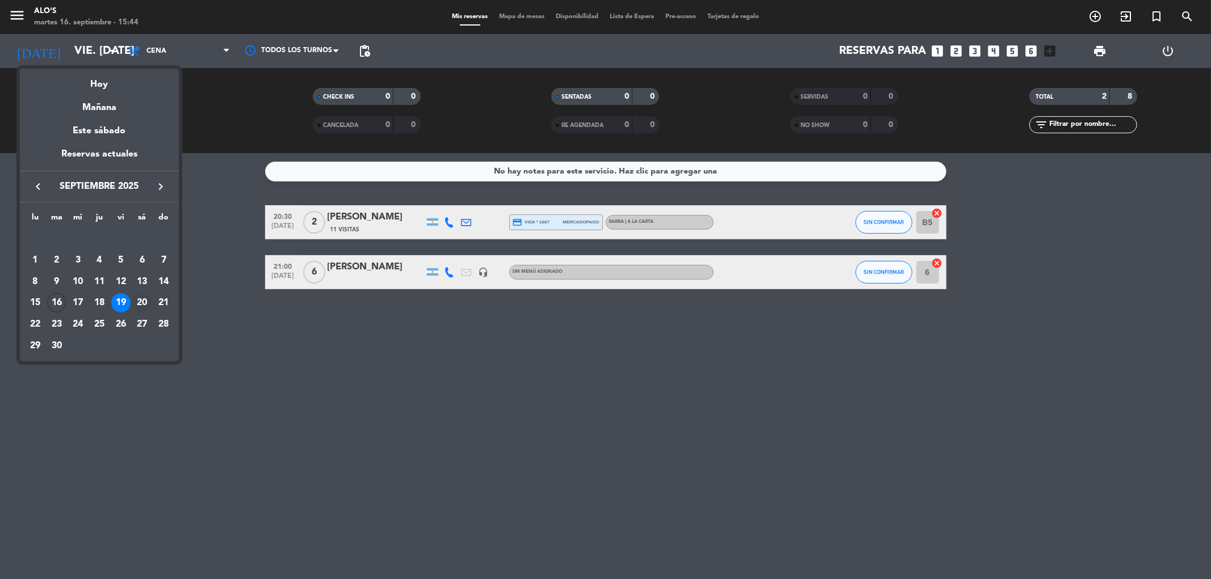
click at [142, 300] on div "20" at bounding box center [141, 302] width 19 height 19
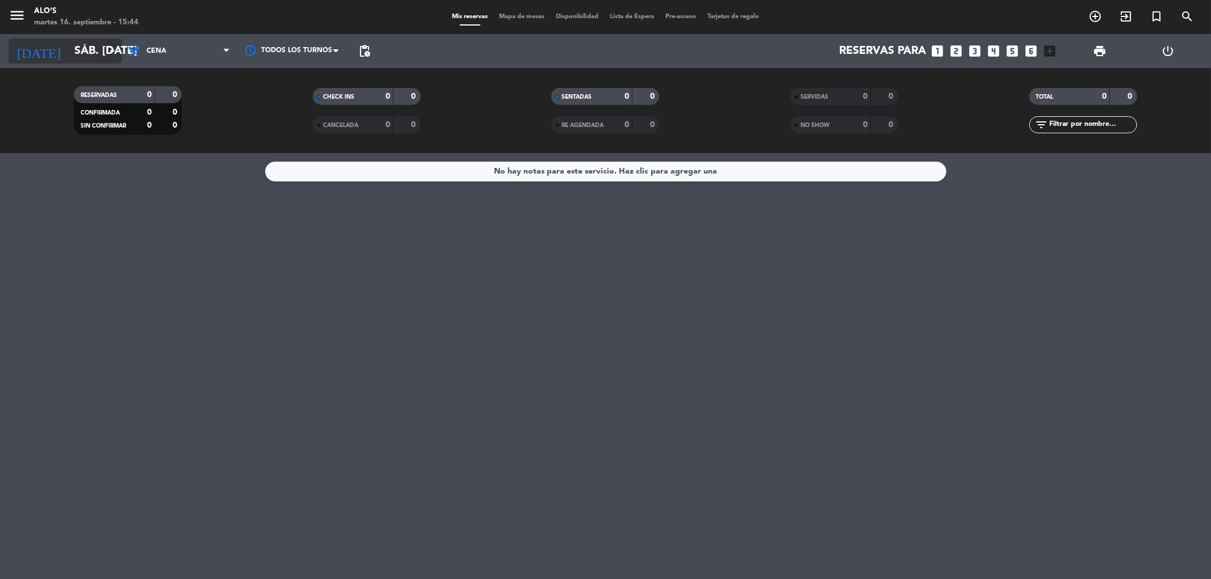
click at [73, 57] on input "sáb. [DATE]" at bounding box center [141, 51] width 144 height 25
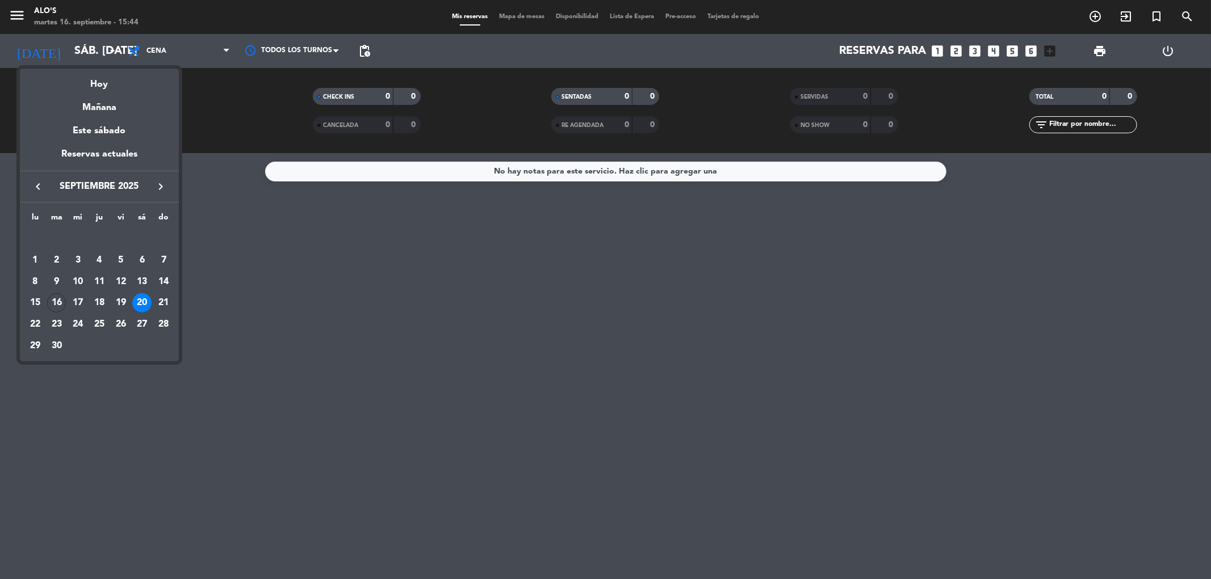
click at [81, 83] on div "Hoy" at bounding box center [99, 80] width 159 height 23
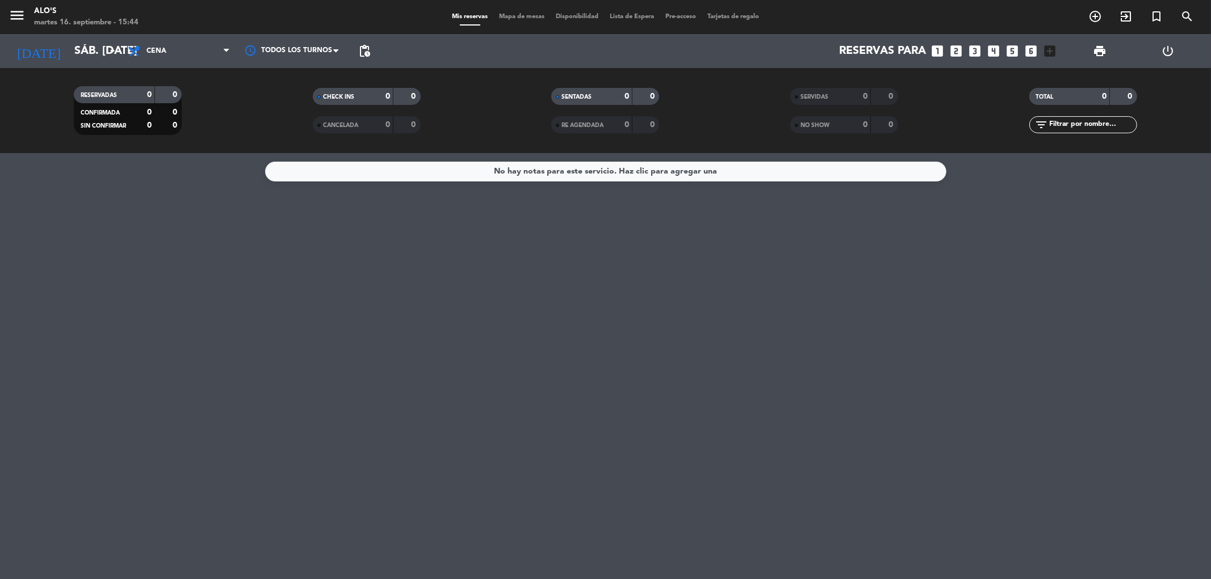
type input "[DATE] sep."
